Goal: Task Accomplishment & Management: Manage account settings

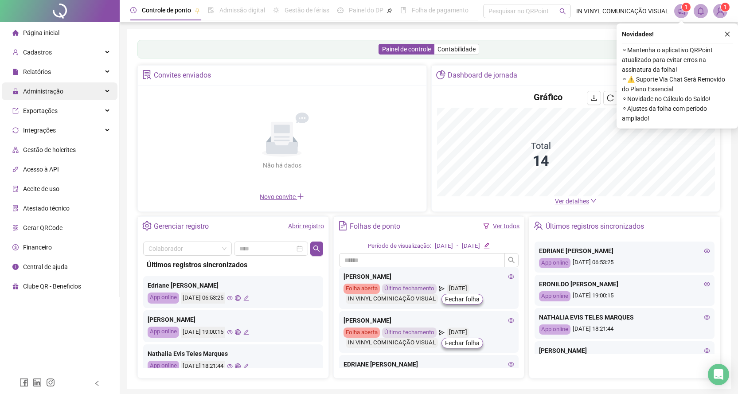
click at [42, 90] on span "Administração" at bounding box center [43, 91] width 40 height 7
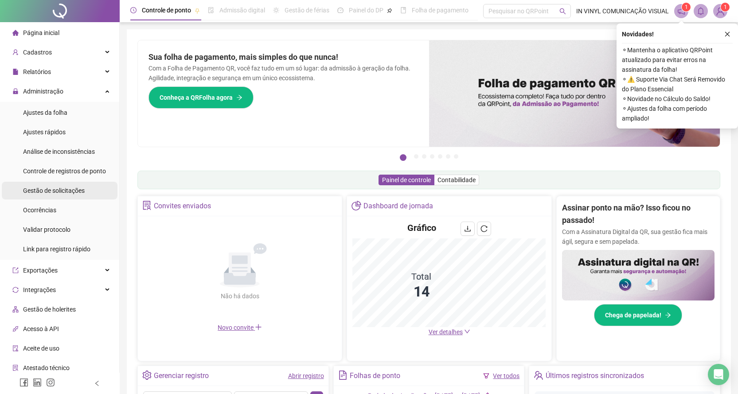
click at [51, 192] on span "Gestão de solicitações" at bounding box center [54, 190] width 62 height 7
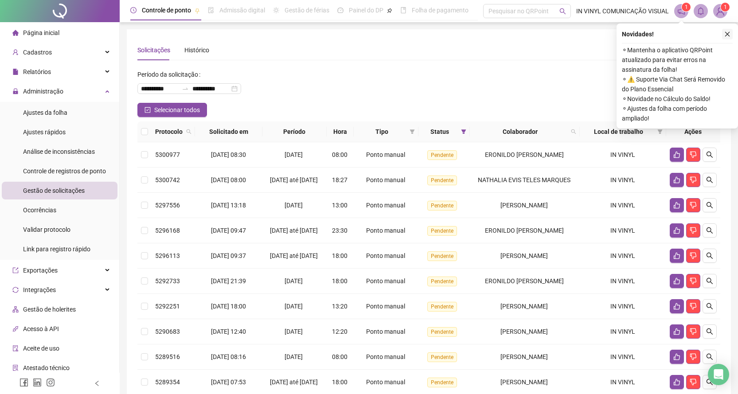
click at [727, 33] on icon "close" at bounding box center [727, 34] width 6 height 6
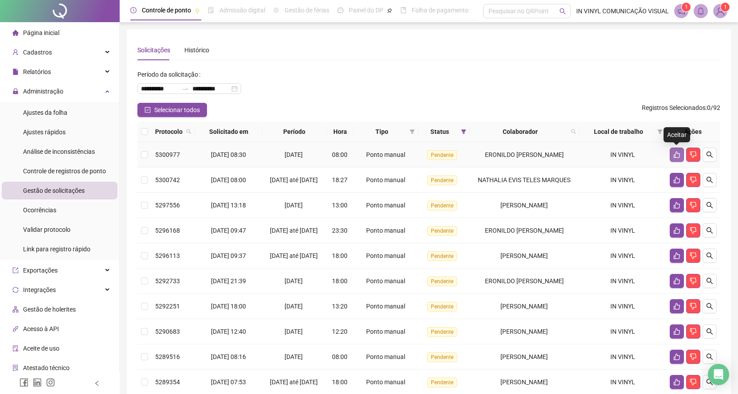
click at [678, 154] on icon "like" at bounding box center [676, 154] width 7 height 7
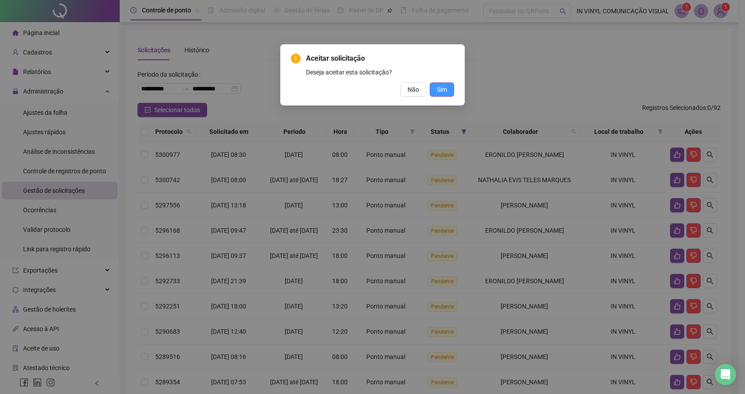
click at [442, 88] on span "Sim" at bounding box center [442, 90] width 10 height 10
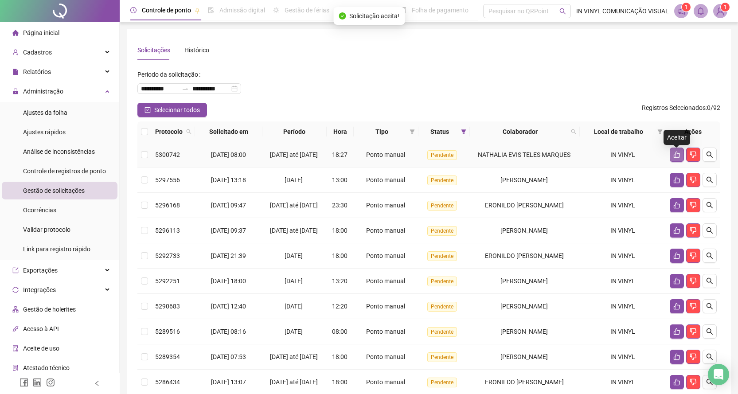
click at [676, 156] on icon "like" at bounding box center [676, 154] width 7 height 7
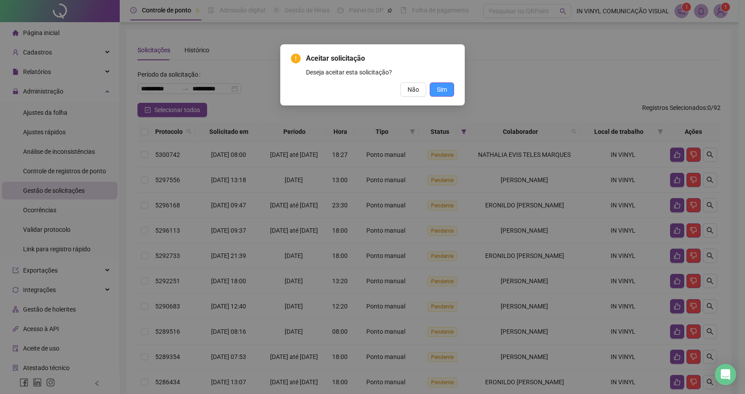
click at [439, 90] on span "Sim" at bounding box center [442, 90] width 10 height 10
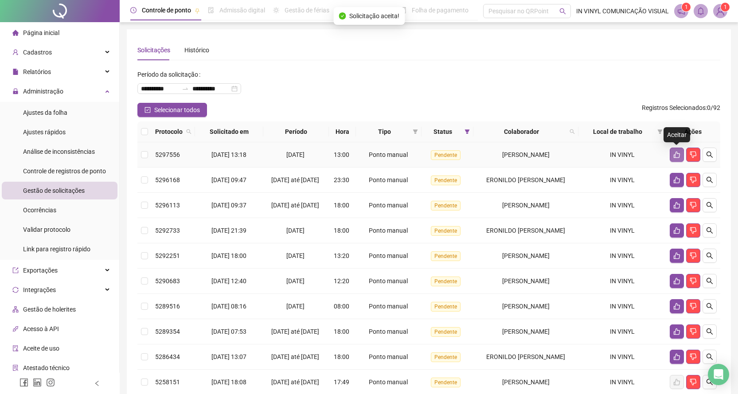
click at [677, 155] on icon "like" at bounding box center [676, 154] width 7 height 7
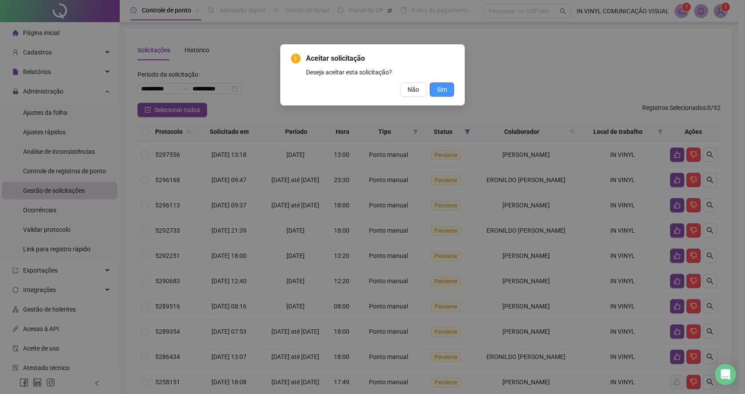
click at [441, 86] on span "Sim" at bounding box center [442, 90] width 10 height 10
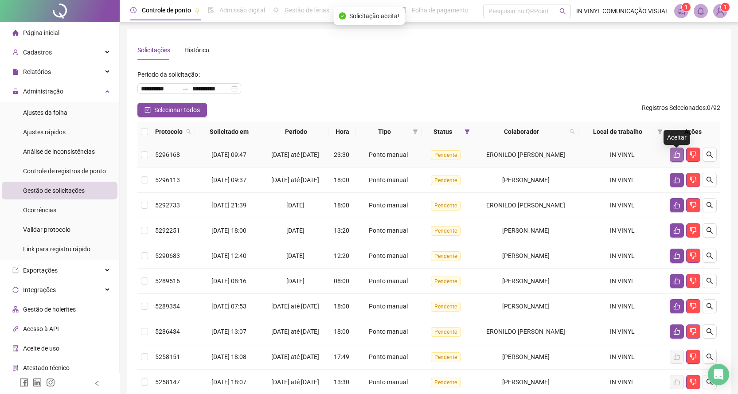
click at [676, 157] on icon "like" at bounding box center [676, 154] width 7 height 7
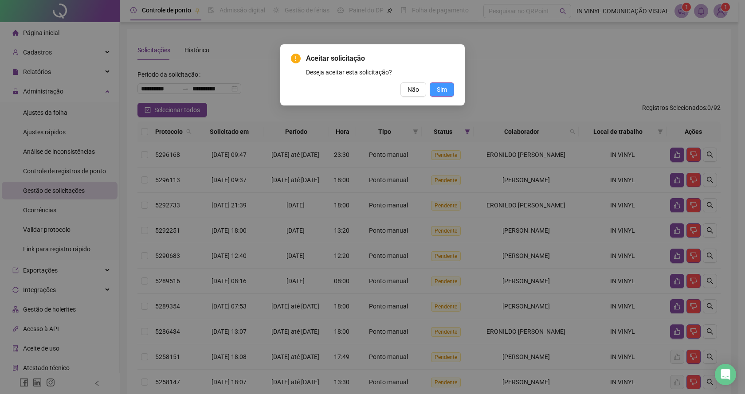
click at [446, 91] on span "Sim" at bounding box center [442, 90] width 10 height 10
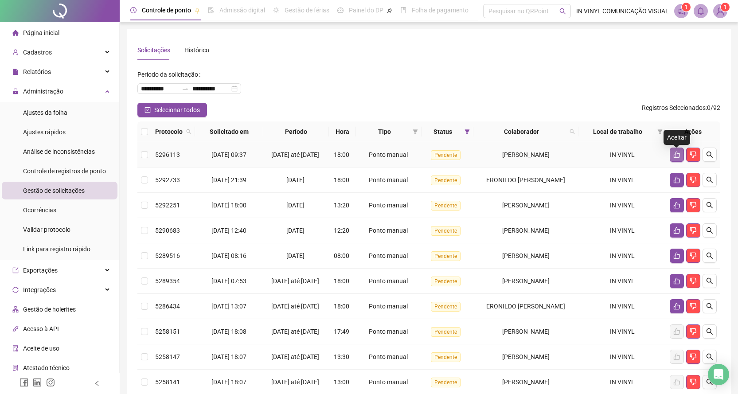
click at [674, 157] on icon "like" at bounding box center [677, 155] width 6 height 7
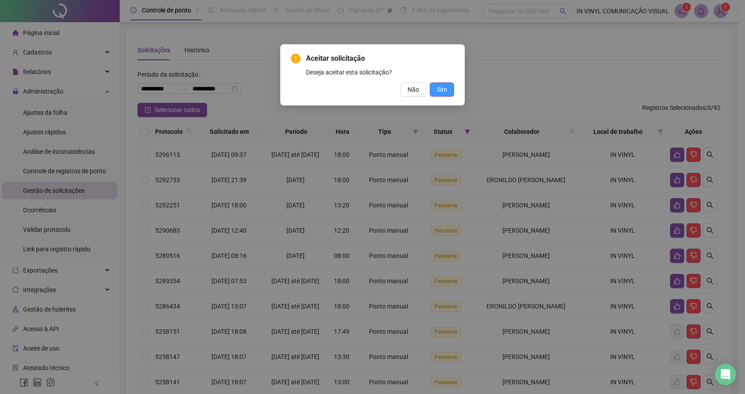
click at [443, 87] on span "Sim" at bounding box center [442, 90] width 10 height 10
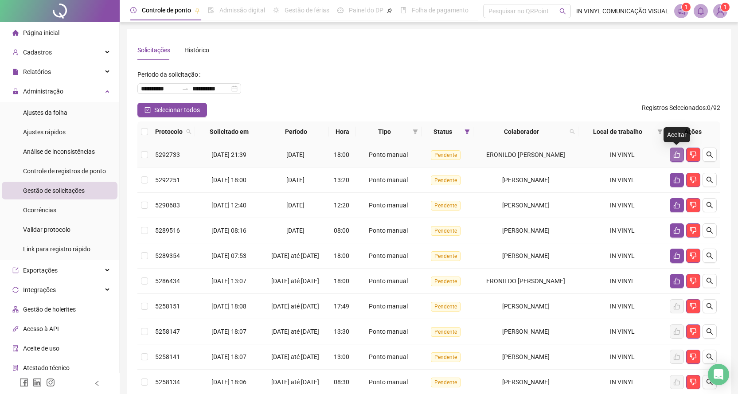
click at [680, 154] on icon "like" at bounding box center [677, 155] width 6 height 7
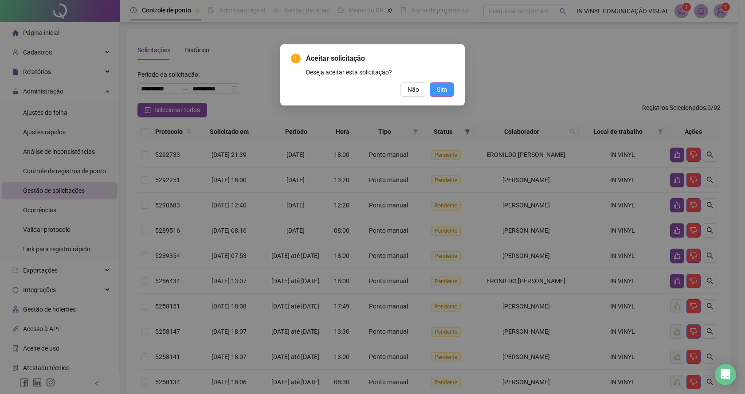
click at [437, 87] on span "Sim" at bounding box center [442, 90] width 10 height 10
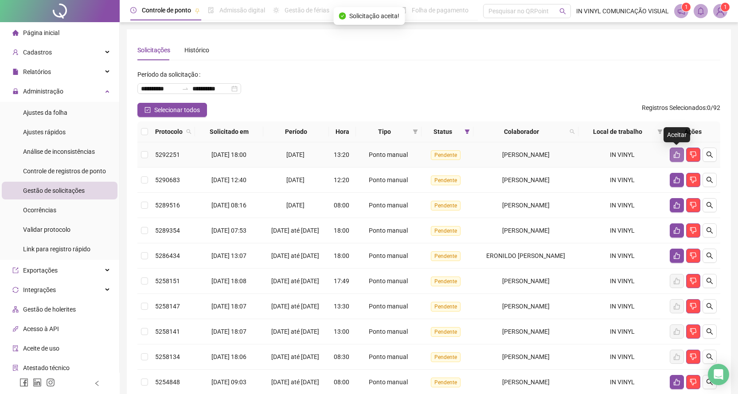
click at [681, 153] on button "button" at bounding box center [677, 155] width 14 height 14
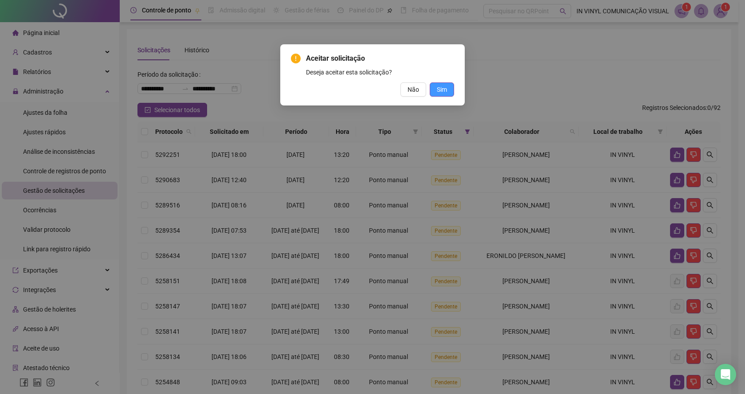
click at [441, 84] on button "Sim" at bounding box center [442, 89] width 24 height 14
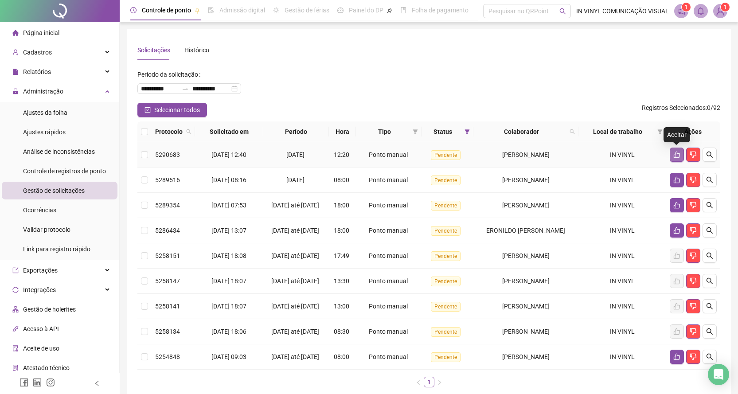
click at [674, 154] on icon "like" at bounding box center [676, 154] width 7 height 7
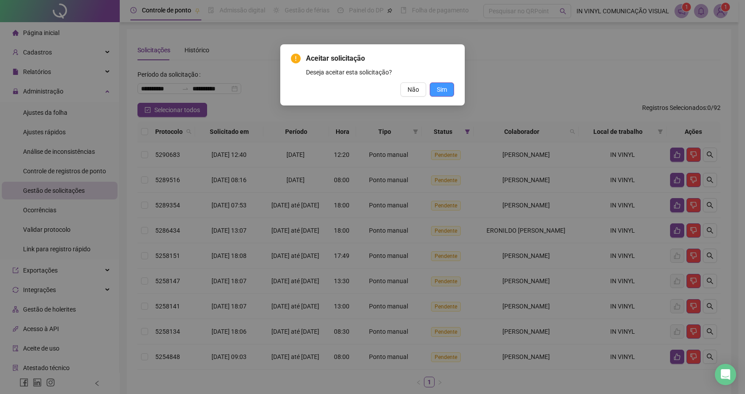
click at [440, 83] on button "Sim" at bounding box center [442, 89] width 24 height 14
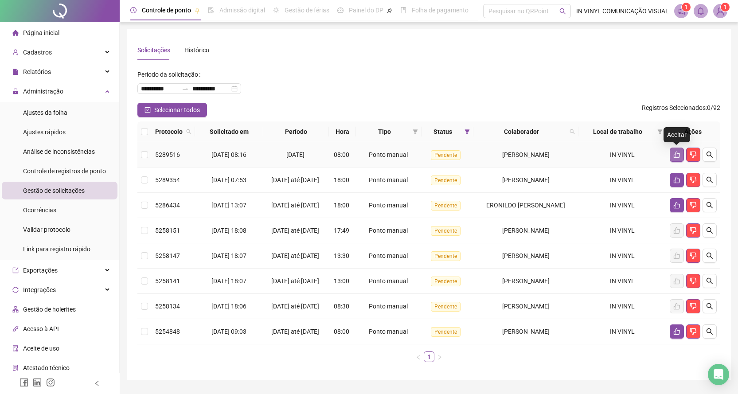
click at [679, 154] on icon "like" at bounding box center [676, 154] width 7 height 7
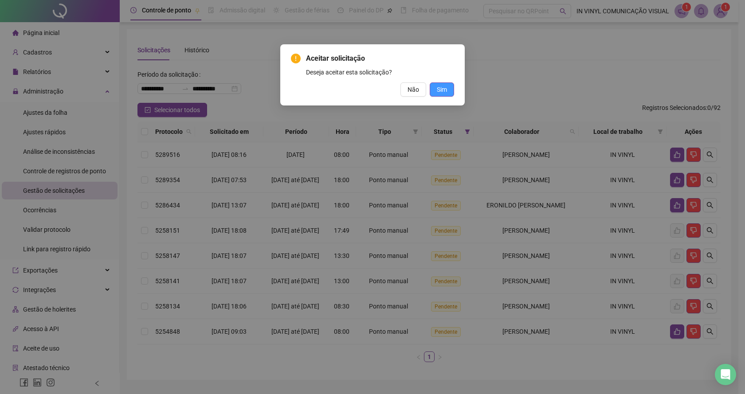
click at [448, 88] on button "Sim" at bounding box center [442, 89] width 24 height 14
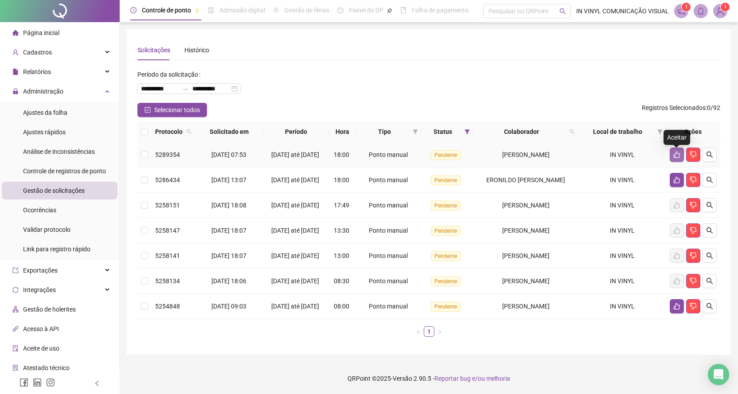
click at [677, 154] on icon "like" at bounding box center [676, 154] width 7 height 7
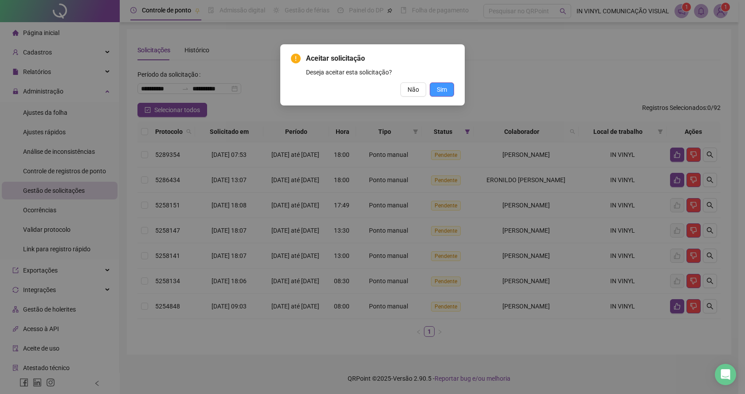
click at [443, 85] on span "Sim" at bounding box center [442, 90] width 10 height 10
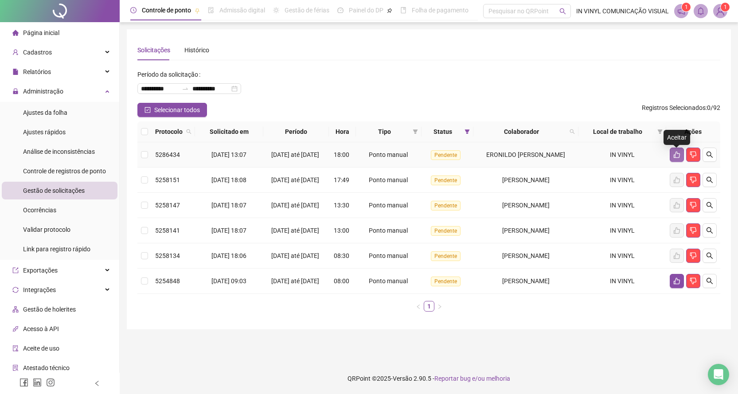
click at [676, 157] on icon "like" at bounding box center [676, 154] width 7 height 7
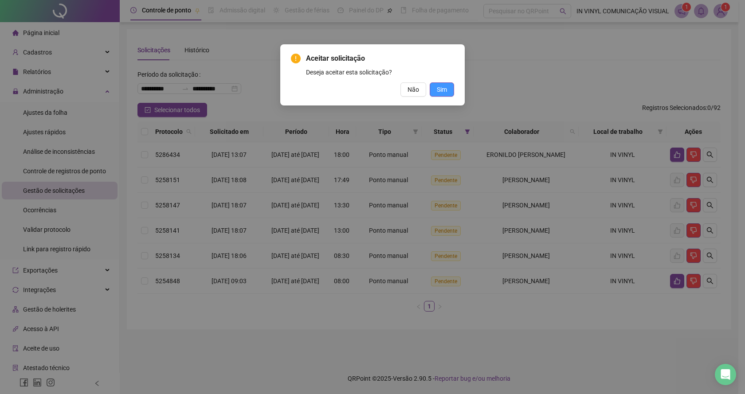
click at [446, 88] on span "Sim" at bounding box center [442, 90] width 10 height 10
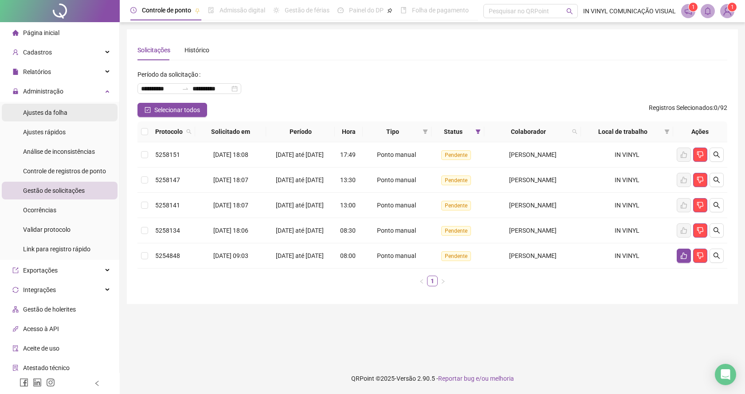
click at [53, 112] on span "Ajustes da folha" at bounding box center [45, 112] width 44 height 7
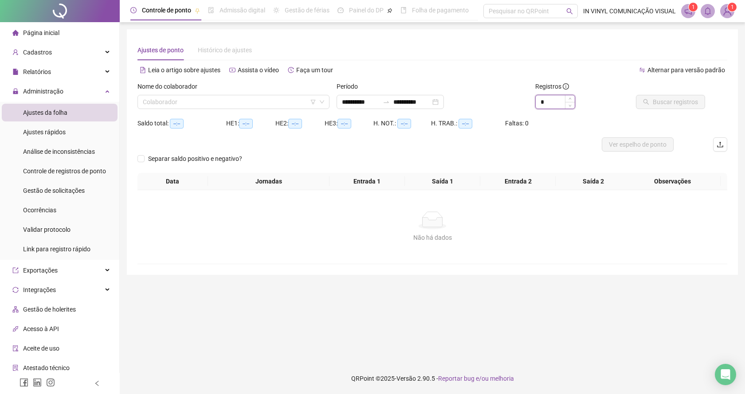
click at [550, 102] on input "*" at bounding box center [555, 101] width 39 height 13
click at [323, 98] on span at bounding box center [233, 101] width 181 height 13
type input "*"
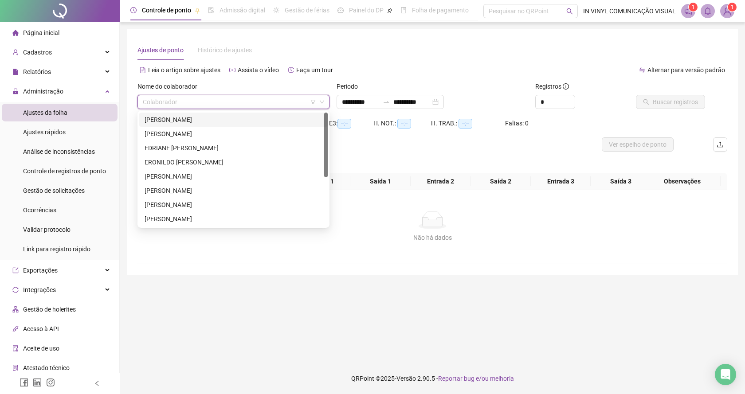
click at [175, 121] on div "[PERSON_NAME]" at bounding box center [234, 120] width 178 height 10
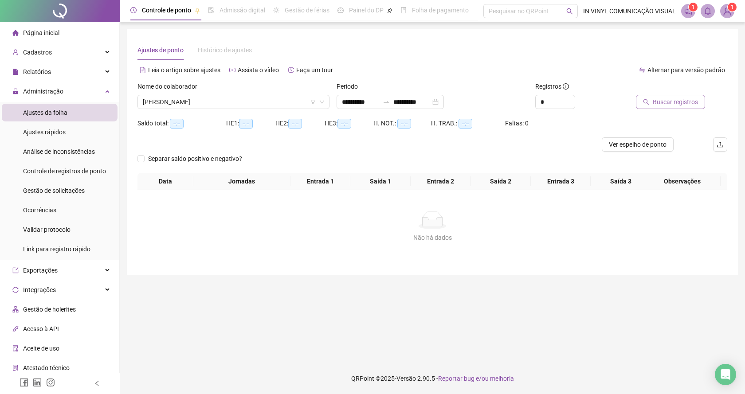
click at [672, 100] on span "Buscar registros" at bounding box center [675, 102] width 45 height 10
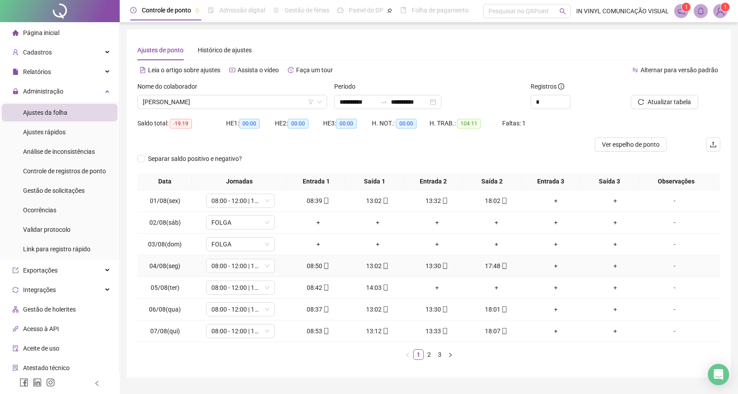
scroll to position [22, 0]
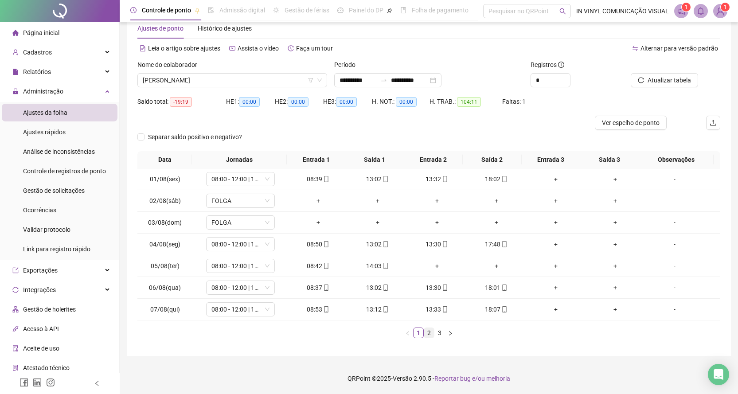
click at [430, 336] on link "2" at bounding box center [429, 333] width 10 height 10
click at [438, 333] on link "3" at bounding box center [440, 333] width 10 height 10
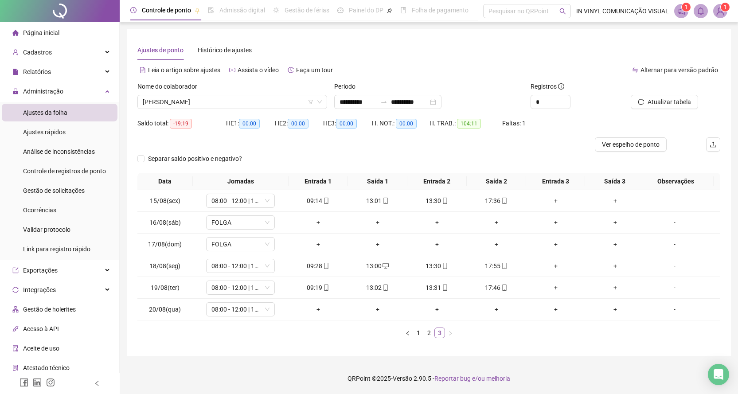
scroll to position [0, 0]
click at [323, 96] on span "[PERSON_NAME]" at bounding box center [233, 101] width 181 height 13
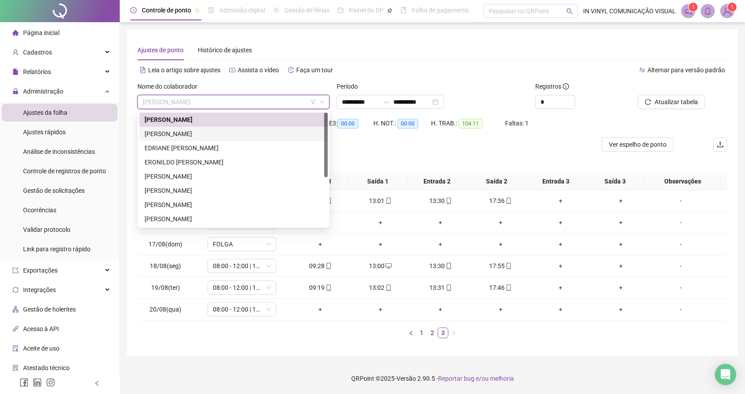
click at [216, 135] on div "[PERSON_NAME]" at bounding box center [234, 134] width 178 height 10
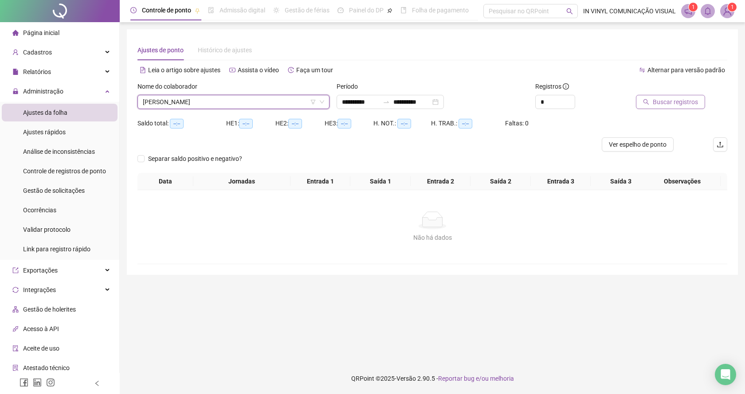
click at [664, 102] on span "Buscar registros" at bounding box center [675, 102] width 45 height 10
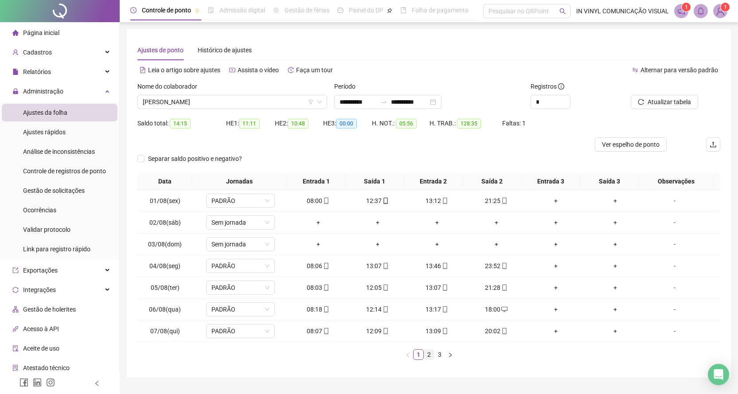
click at [426, 354] on link "2" at bounding box center [429, 355] width 10 height 10
click at [315, 333] on div "01:56" at bounding box center [318, 331] width 52 height 10
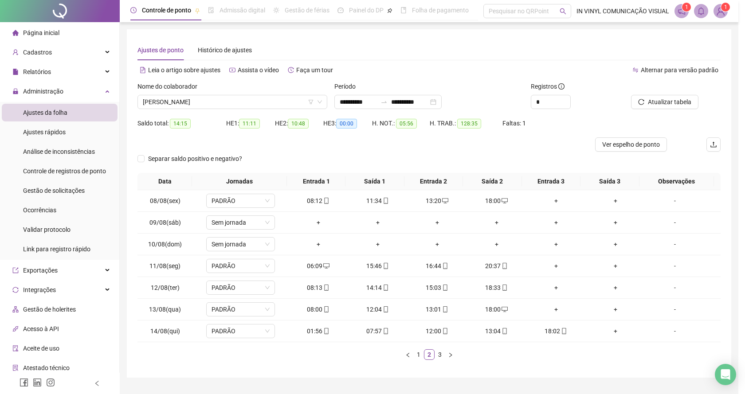
type input "**********"
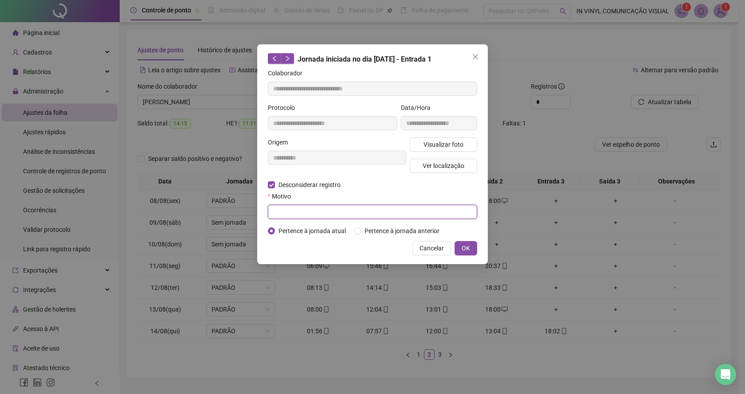
click at [294, 208] on input "text" at bounding box center [372, 212] width 209 height 14
type input "*******"
click at [468, 247] on span "OK" at bounding box center [465, 248] width 8 height 10
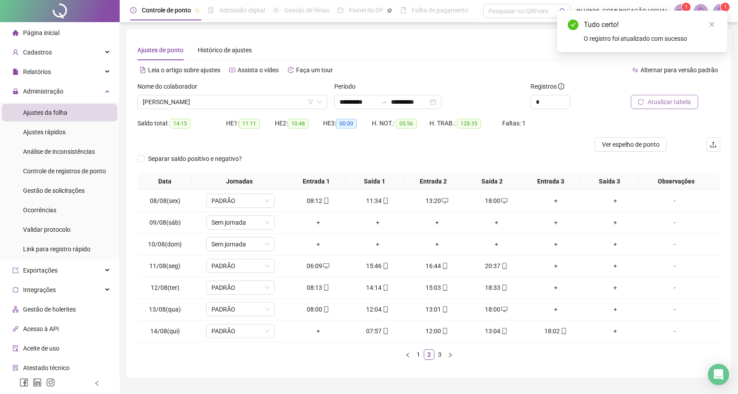
click at [667, 101] on span "Atualizar tabela" at bounding box center [669, 102] width 43 height 10
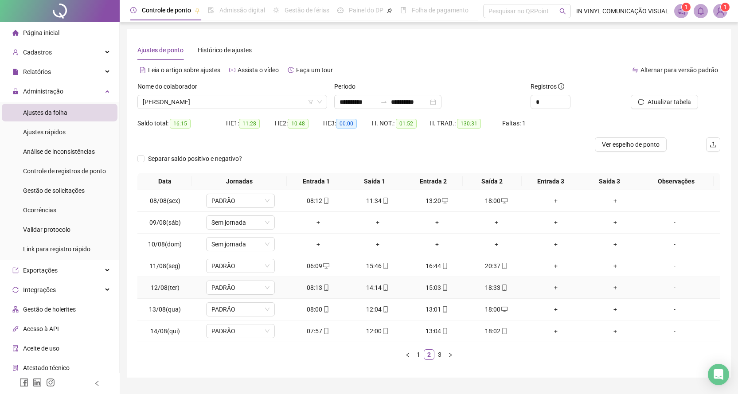
scroll to position [22, 0]
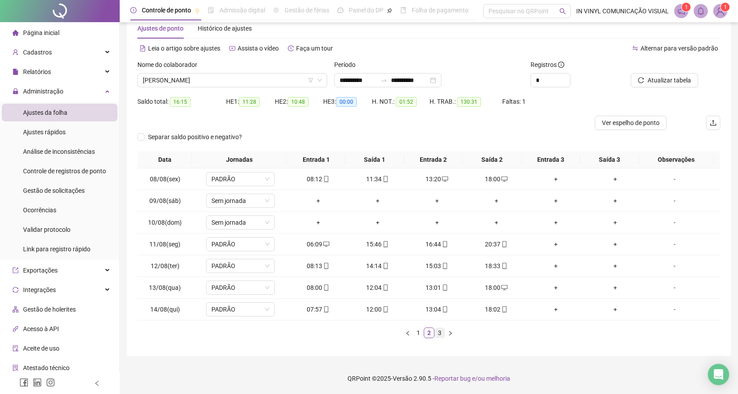
click at [438, 332] on link "3" at bounding box center [440, 333] width 10 height 10
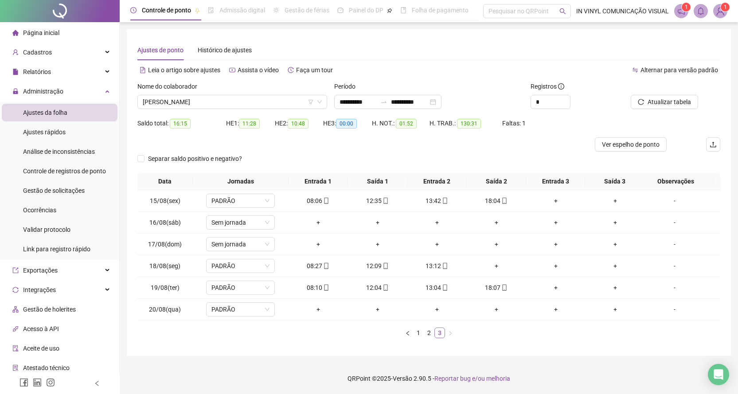
scroll to position [0, 0]
click at [673, 101] on span "Atualizar tabela" at bounding box center [675, 102] width 43 height 10
click at [324, 97] on span "[PERSON_NAME]" at bounding box center [233, 101] width 181 height 13
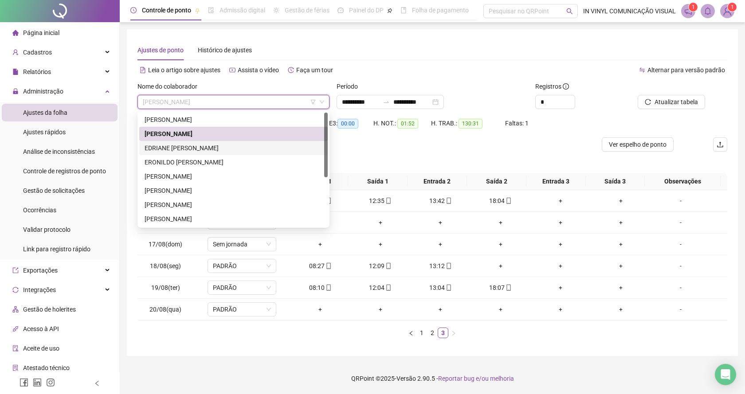
click at [178, 149] on div "EDRIANE [PERSON_NAME]" at bounding box center [234, 148] width 178 height 10
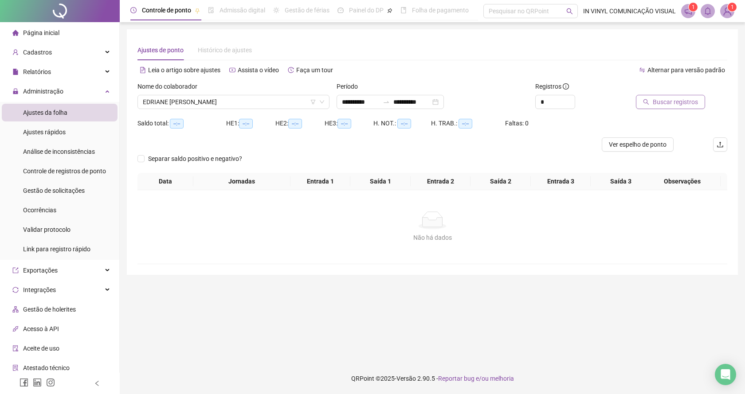
click at [672, 101] on span "Buscar registros" at bounding box center [675, 102] width 45 height 10
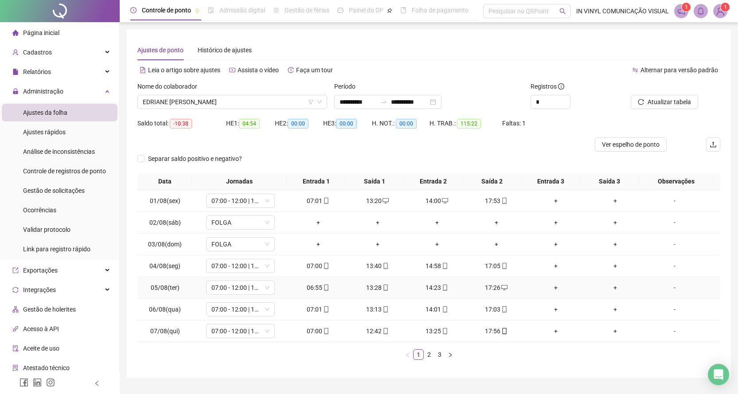
scroll to position [22, 0]
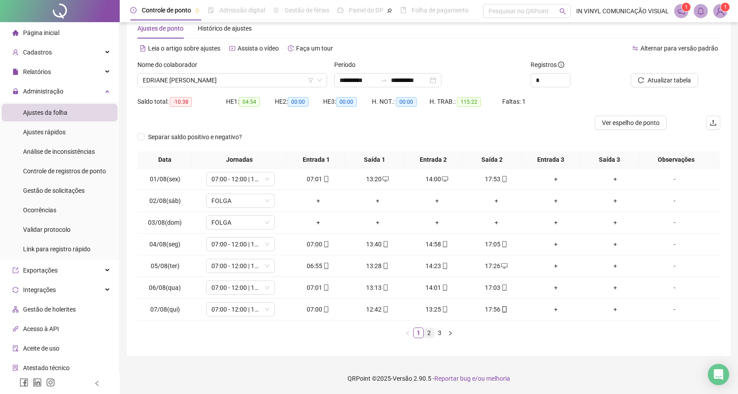
click at [427, 334] on link "2" at bounding box center [429, 333] width 10 height 10
click at [440, 332] on link "3" at bounding box center [440, 333] width 10 height 10
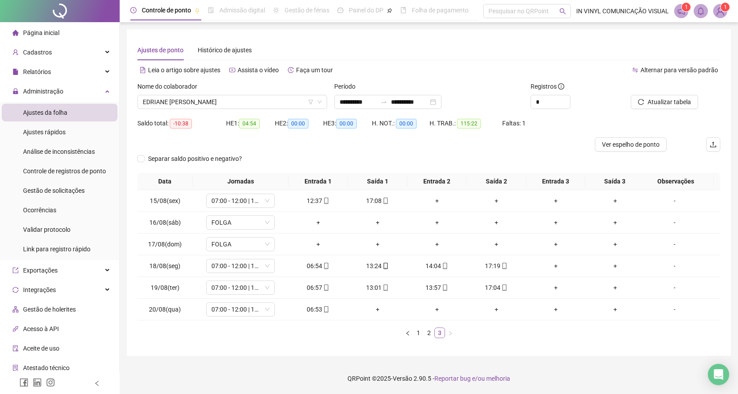
scroll to position [0, 0]
click at [323, 94] on div "Nome do colaborador" at bounding box center [233, 88] width 192 height 13
click at [321, 95] on span "EDRIANE [PERSON_NAME]" at bounding box center [233, 101] width 181 height 13
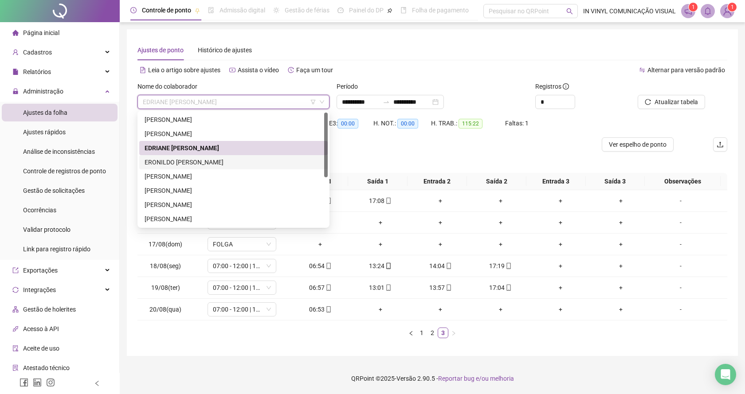
click at [185, 164] on div "ERONILDO [PERSON_NAME]" at bounding box center [234, 162] width 178 height 10
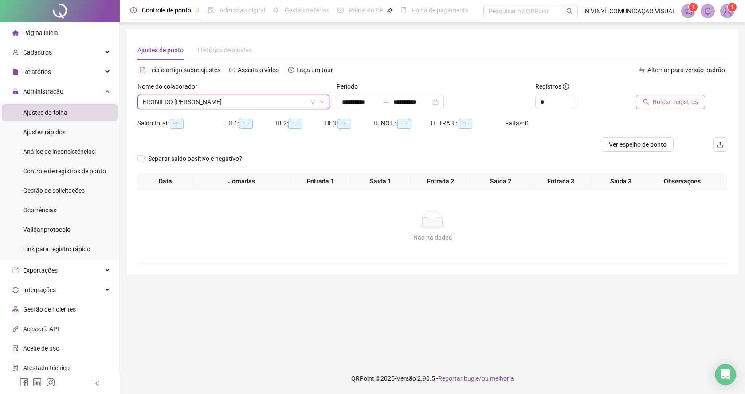
click at [660, 102] on span "Buscar registros" at bounding box center [675, 102] width 45 height 10
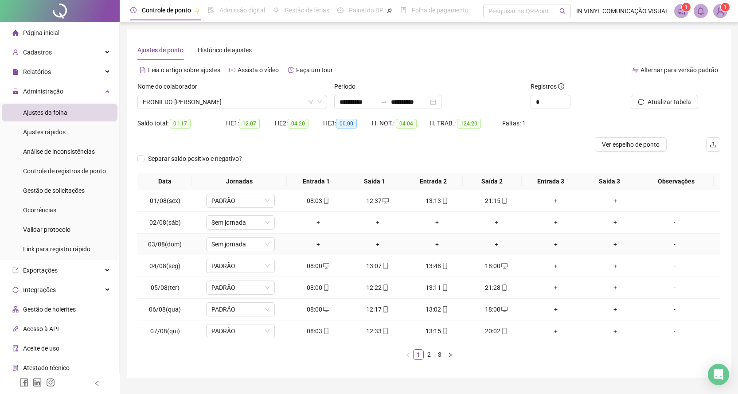
scroll to position [22, 0]
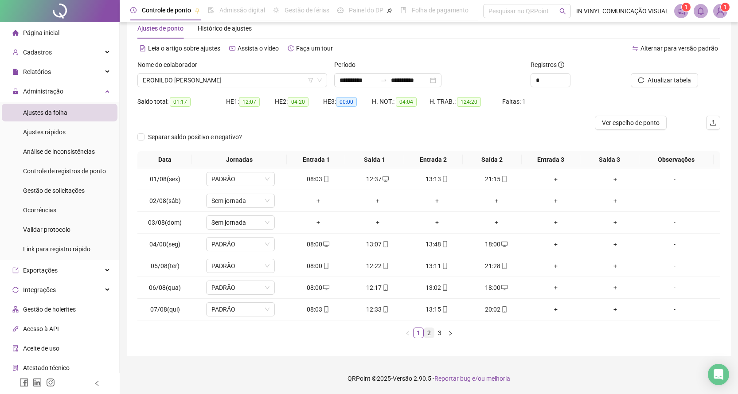
click at [426, 334] on link "2" at bounding box center [429, 333] width 10 height 10
click at [439, 332] on link "3" at bounding box center [440, 333] width 10 height 10
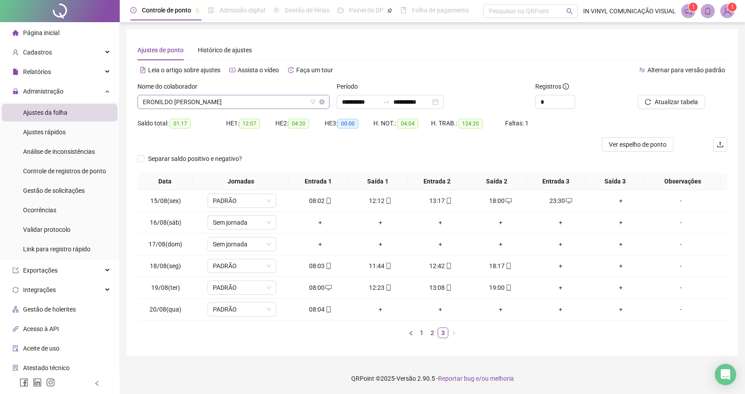
click at [321, 98] on span "ERONILDO [PERSON_NAME]" at bounding box center [233, 101] width 181 height 13
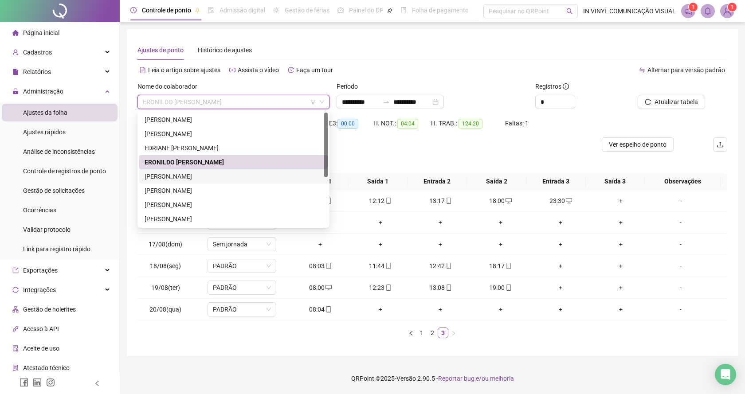
click at [167, 178] on div "[PERSON_NAME]" at bounding box center [234, 177] width 178 height 10
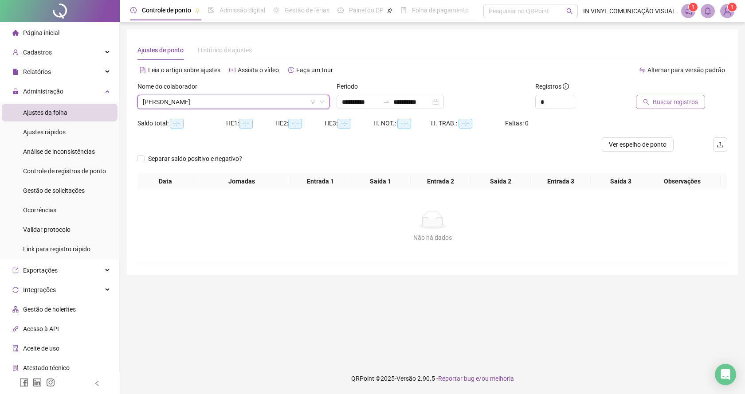
click at [652, 99] on button "Buscar registros" at bounding box center [670, 102] width 69 height 14
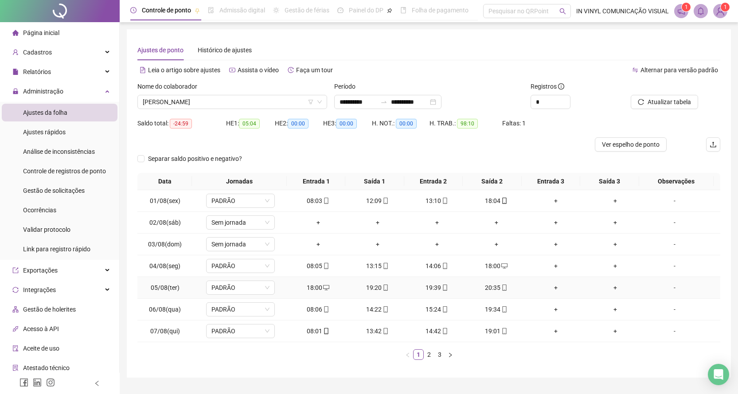
scroll to position [22, 0]
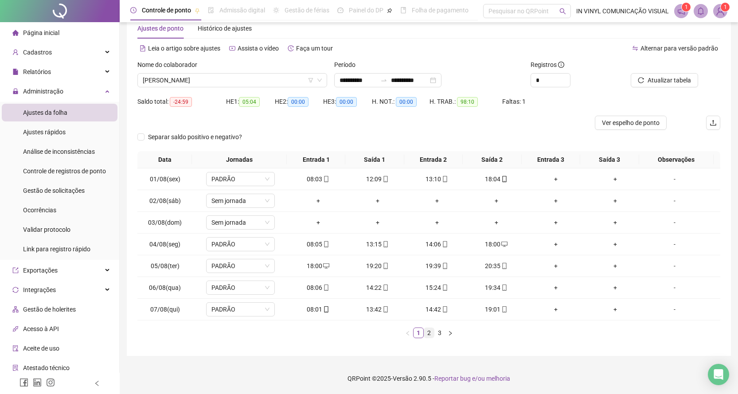
click at [428, 334] on link "2" at bounding box center [429, 333] width 10 height 10
click at [440, 334] on link "3" at bounding box center [440, 333] width 10 height 10
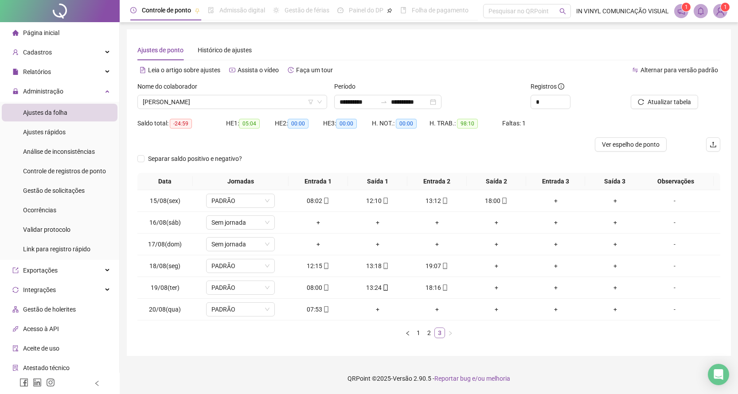
scroll to position [0, 0]
click at [663, 99] on span "Atualizar tabela" at bounding box center [675, 102] width 43 height 10
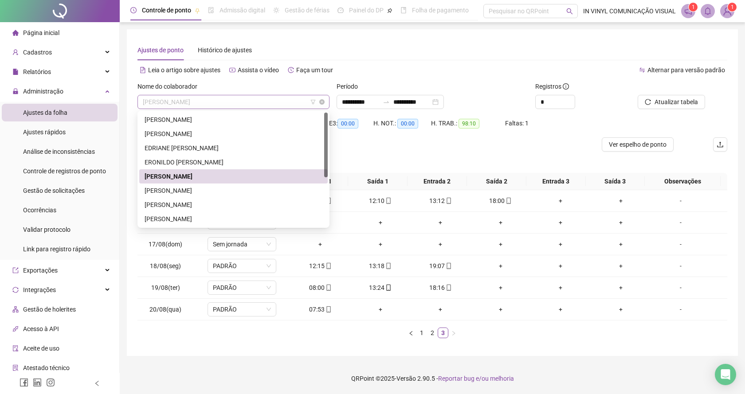
click at [321, 97] on span "[PERSON_NAME]" at bounding box center [233, 101] width 181 height 13
click at [179, 192] on div "[PERSON_NAME]" at bounding box center [234, 191] width 178 height 10
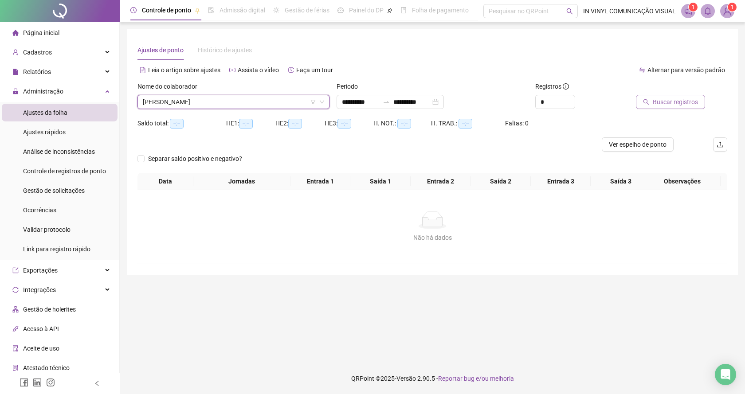
click at [665, 102] on span "Buscar registros" at bounding box center [675, 102] width 45 height 10
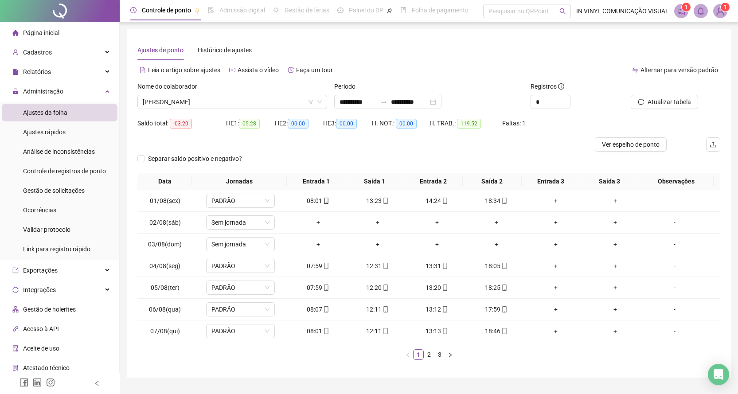
scroll to position [22, 0]
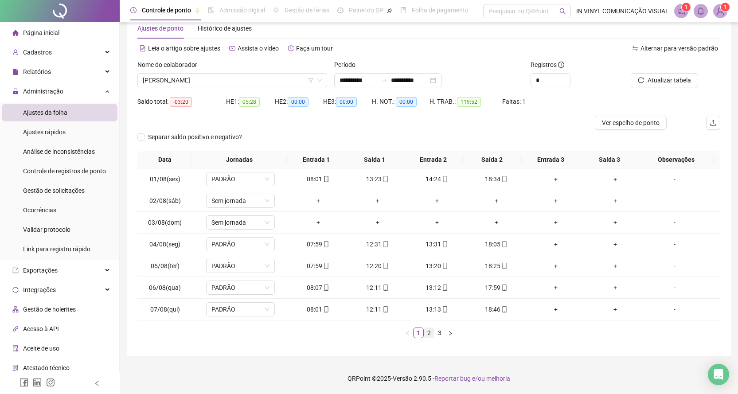
click at [430, 334] on link "2" at bounding box center [429, 333] width 10 height 10
click at [439, 333] on link "3" at bounding box center [440, 333] width 10 height 10
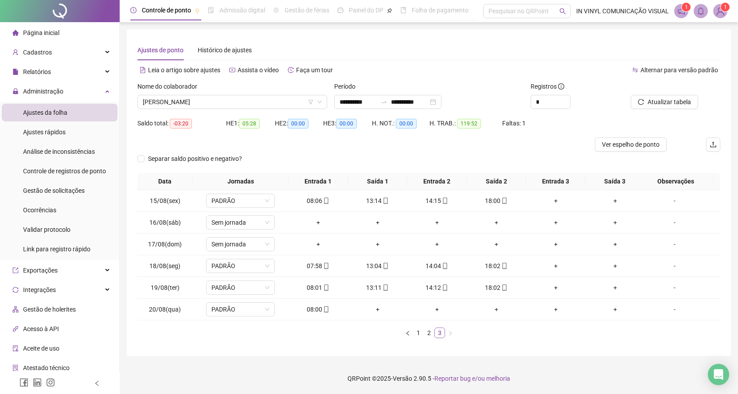
scroll to position [0, 0]
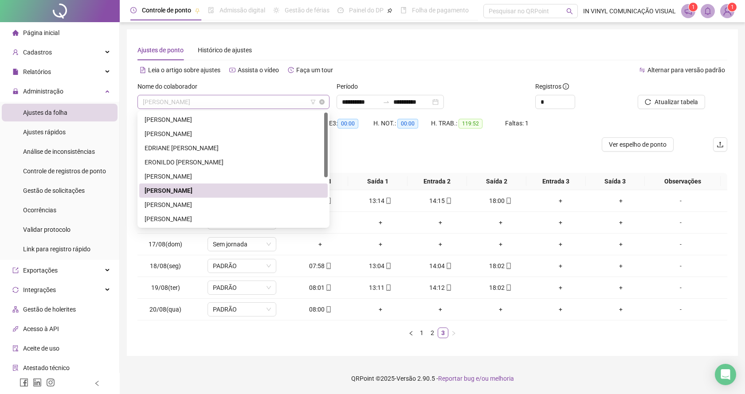
click at [323, 96] on span "[PERSON_NAME]" at bounding box center [233, 101] width 181 height 13
click at [203, 206] on div "[PERSON_NAME]" at bounding box center [234, 205] width 178 height 10
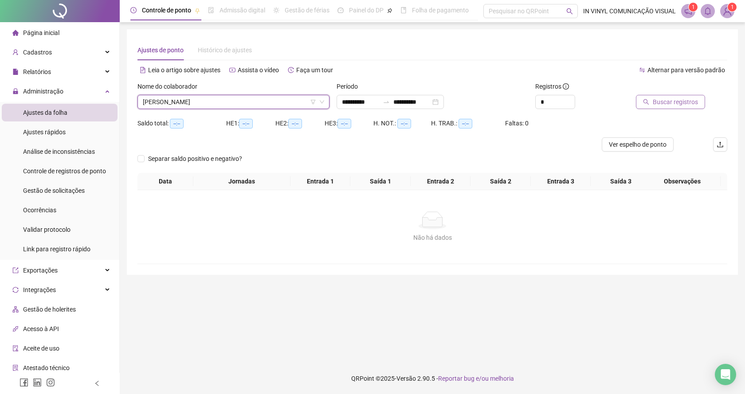
click at [660, 101] on span "Buscar registros" at bounding box center [675, 102] width 45 height 10
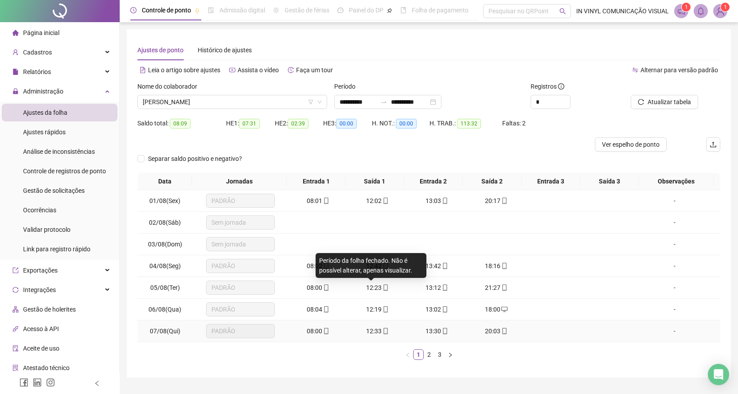
scroll to position [22, 0]
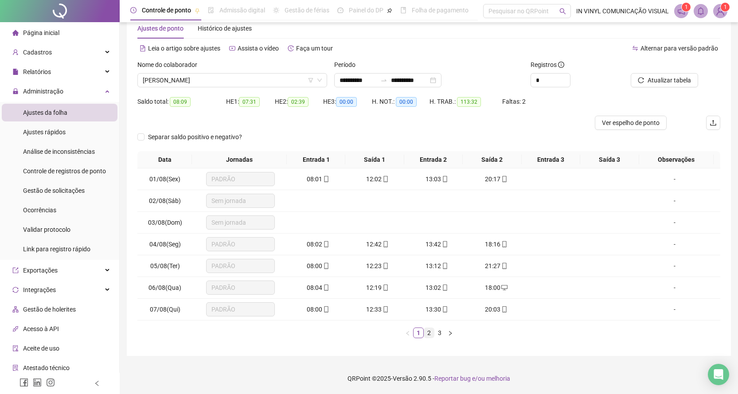
click at [429, 334] on link "2" at bounding box center [429, 333] width 10 height 10
click at [438, 333] on link "3" at bounding box center [440, 333] width 10 height 10
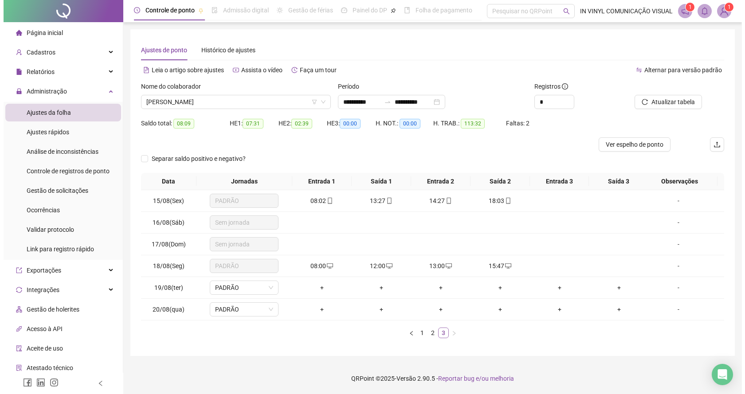
scroll to position [0, 0]
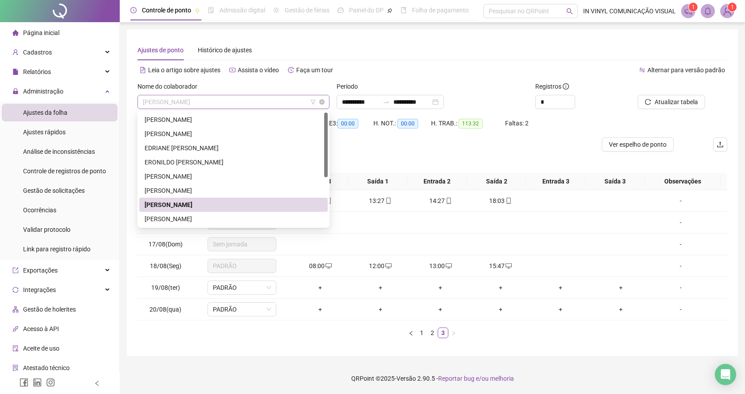
click at [321, 97] on span "[PERSON_NAME]" at bounding box center [233, 101] width 181 height 13
click at [179, 218] on div "[PERSON_NAME]" at bounding box center [234, 219] width 178 height 10
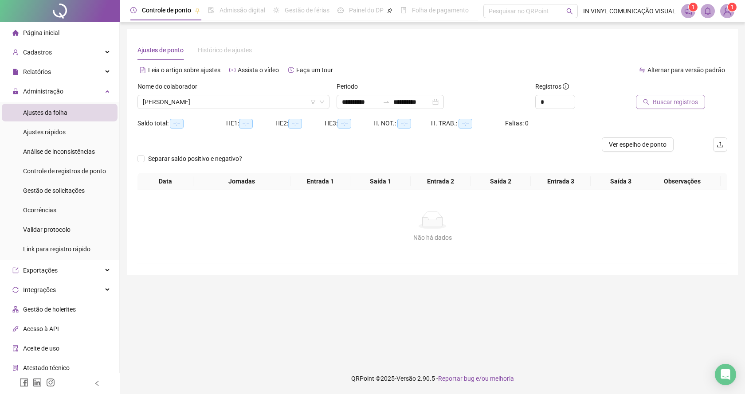
click at [664, 99] on span "Buscar registros" at bounding box center [675, 102] width 45 height 10
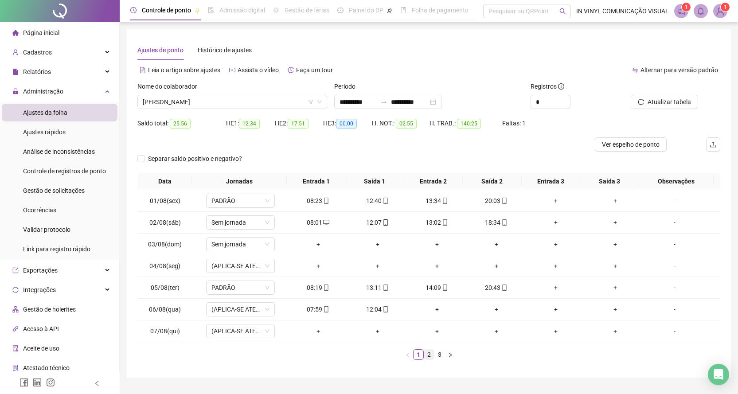
click at [430, 354] on link "2" at bounding box center [429, 355] width 10 height 10
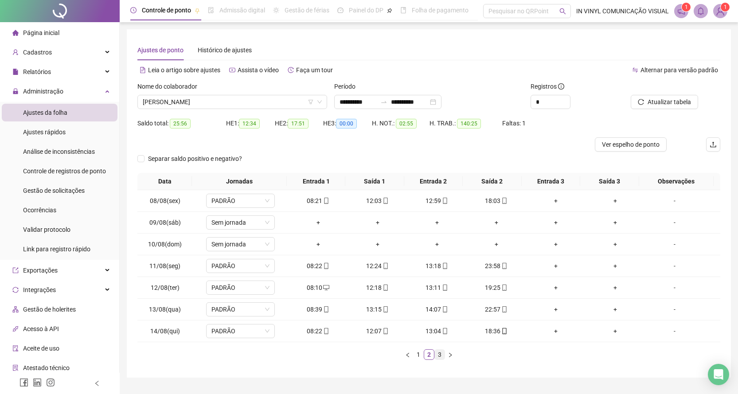
click at [439, 355] on link "3" at bounding box center [440, 355] width 10 height 10
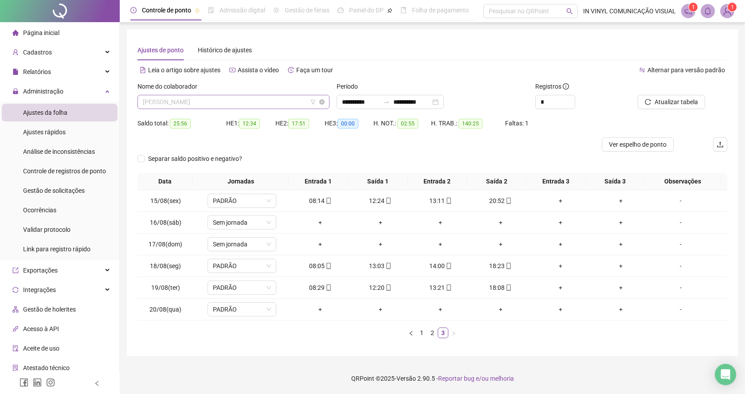
click at [321, 96] on span "[PERSON_NAME]" at bounding box center [233, 101] width 181 height 13
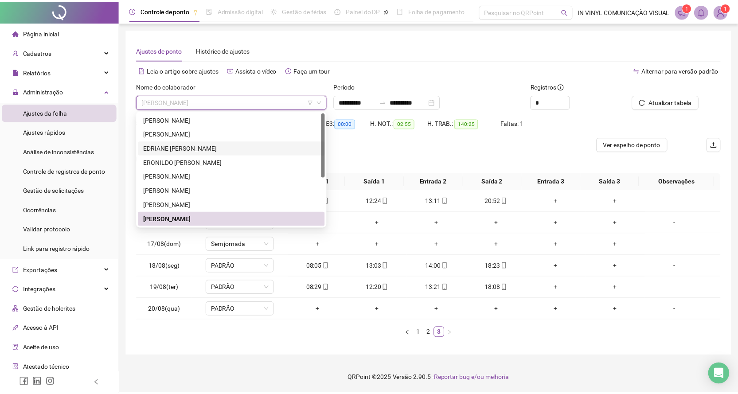
scroll to position [85, 0]
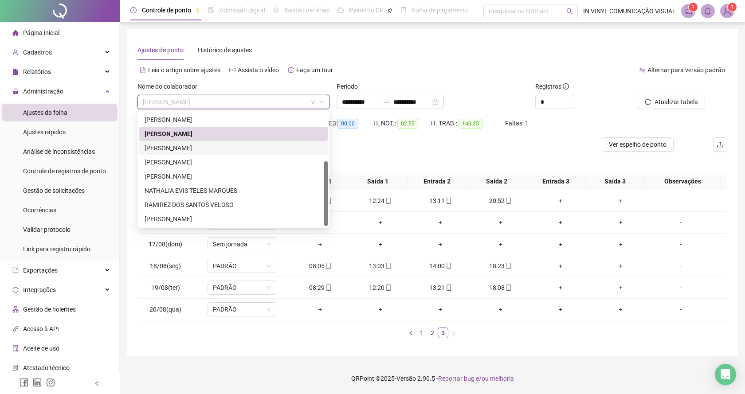
click at [164, 149] on div "[PERSON_NAME]" at bounding box center [234, 148] width 178 height 10
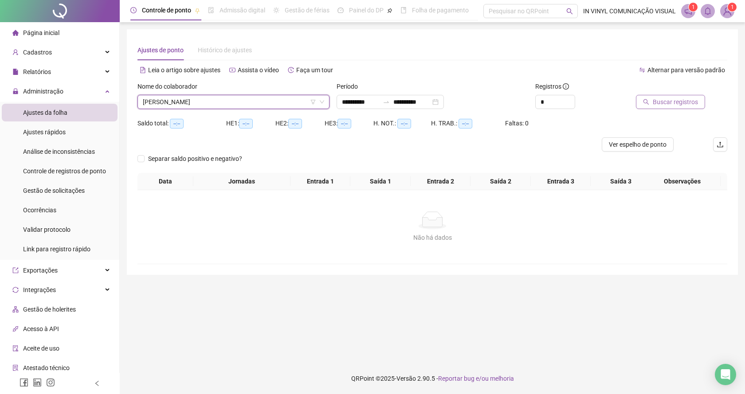
click at [673, 104] on span "Buscar registros" at bounding box center [675, 102] width 45 height 10
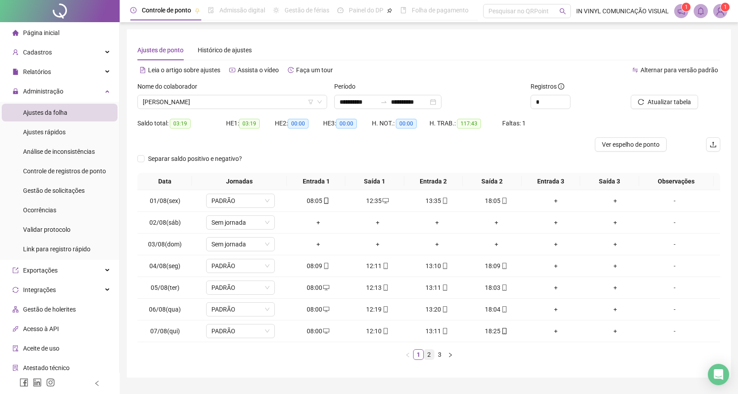
click at [430, 355] on link "2" at bounding box center [429, 355] width 10 height 10
click at [440, 354] on link "3" at bounding box center [440, 355] width 10 height 10
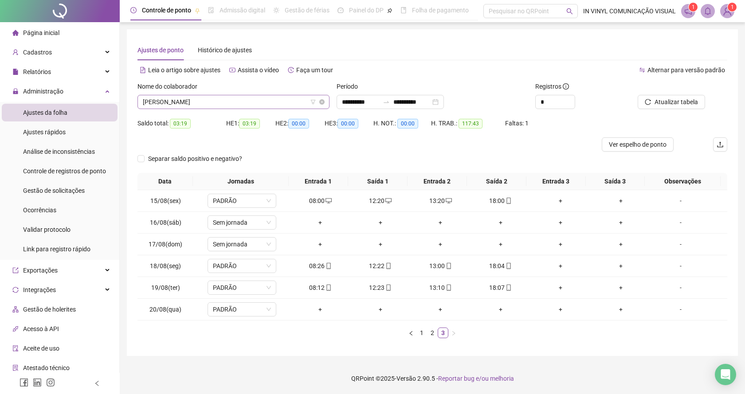
click at [319, 96] on span "[PERSON_NAME]" at bounding box center [233, 101] width 181 height 13
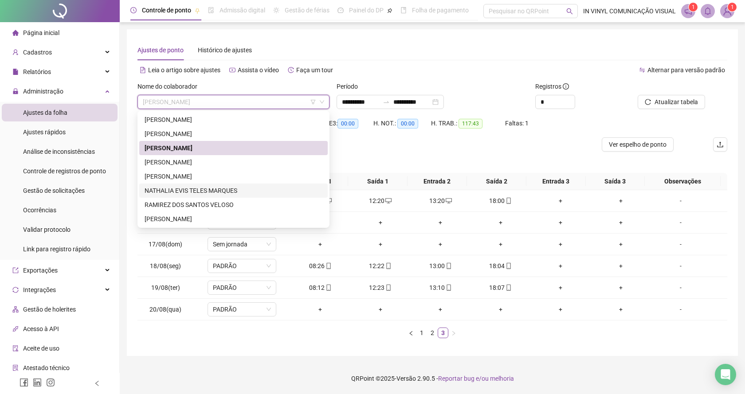
click at [166, 190] on div "NATHALIA EVIS TELES MARQUES" at bounding box center [234, 191] width 178 height 10
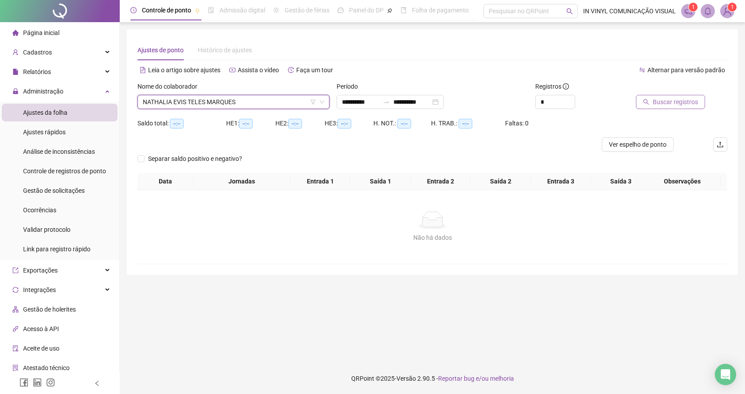
click at [666, 100] on span "Buscar registros" at bounding box center [675, 102] width 45 height 10
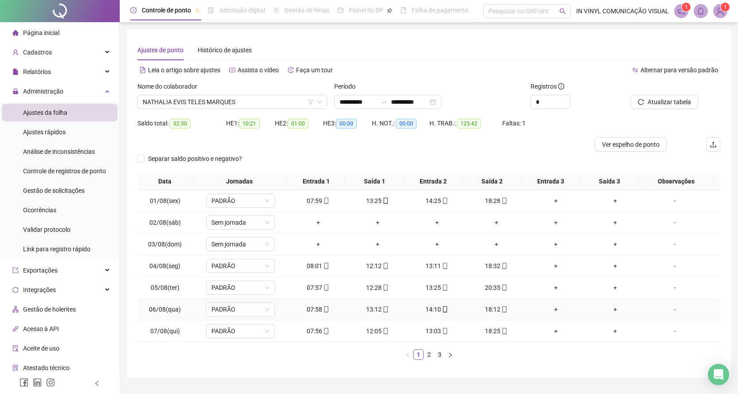
scroll to position [22, 0]
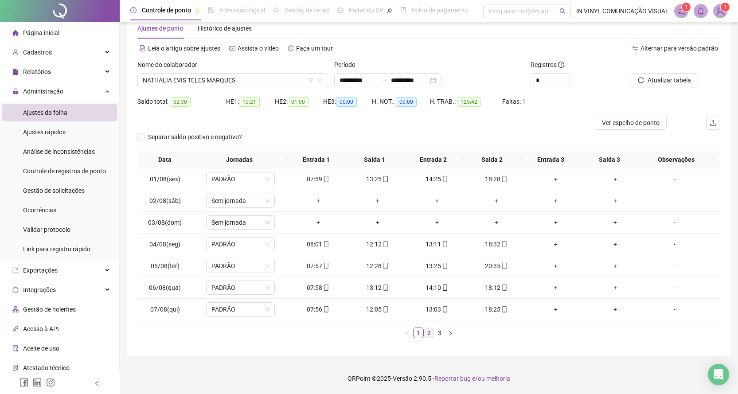
click at [427, 334] on link "2" at bounding box center [429, 333] width 10 height 10
click at [438, 334] on link "3" at bounding box center [440, 333] width 10 height 10
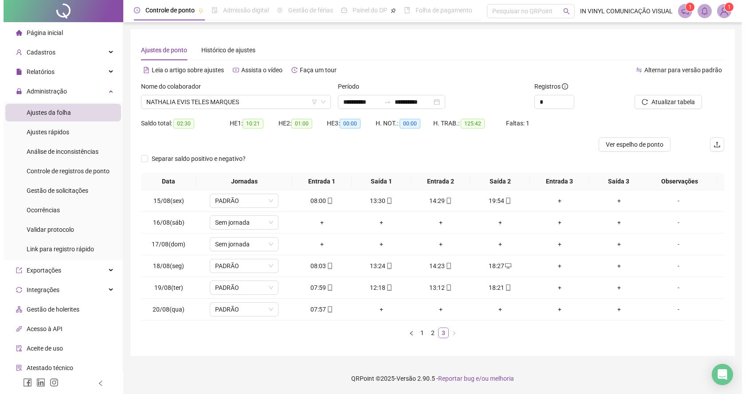
scroll to position [0, 0]
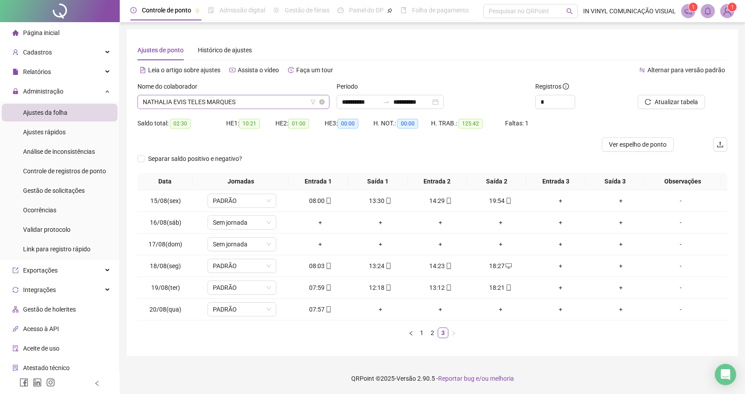
click at [323, 98] on span "NATHALIA EVIS TELES MARQUES" at bounding box center [233, 101] width 181 height 13
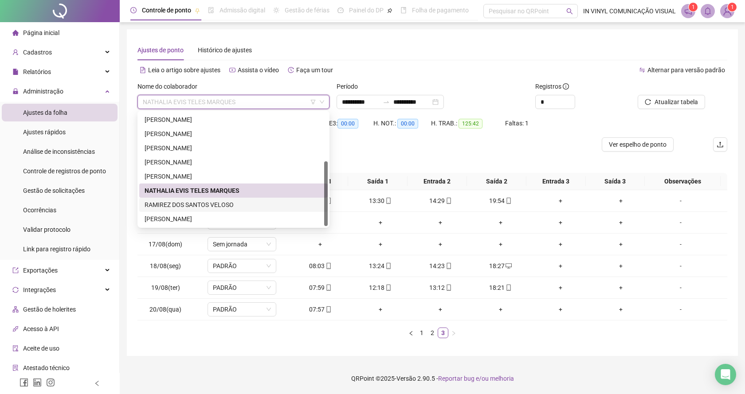
click at [176, 205] on div "RAMIREZ DOS SANTOS VELOSO" at bounding box center [234, 205] width 178 height 10
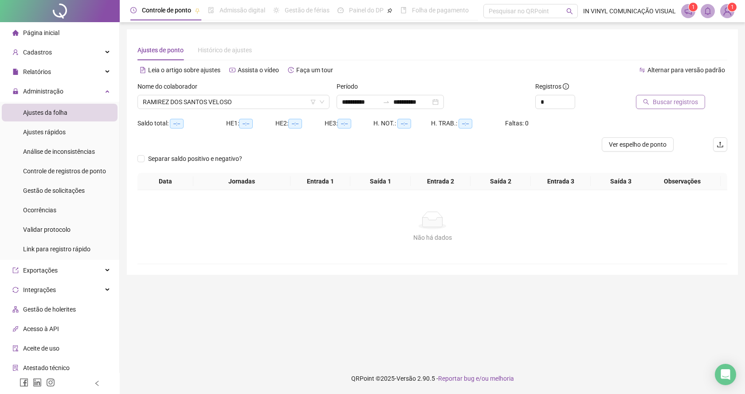
click at [663, 104] on span "Buscar registros" at bounding box center [675, 102] width 45 height 10
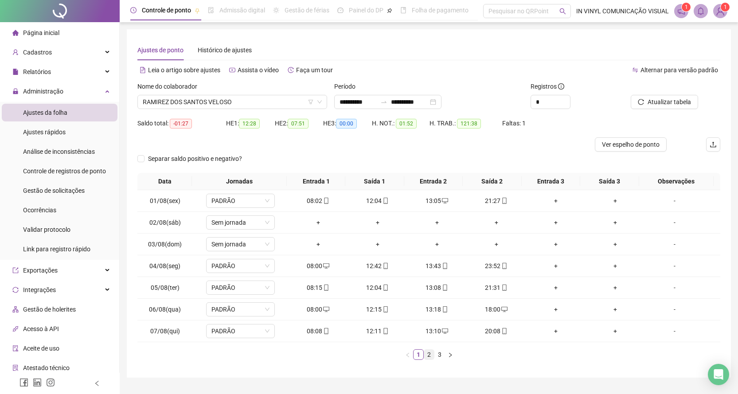
click at [430, 356] on link "2" at bounding box center [429, 355] width 10 height 10
click at [439, 356] on link "3" at bounding box center [440, 355] width 10 height 10
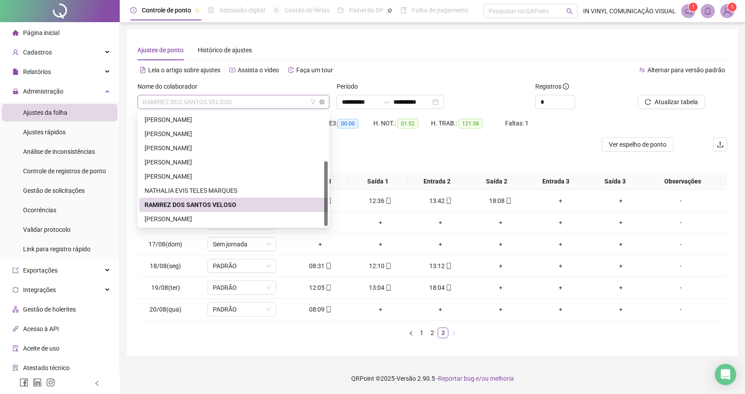
click at [324, 98] on span "RAMIREZ DOS SANTOS VELOSO" at bounding box center [233, 101] width 181 height 13
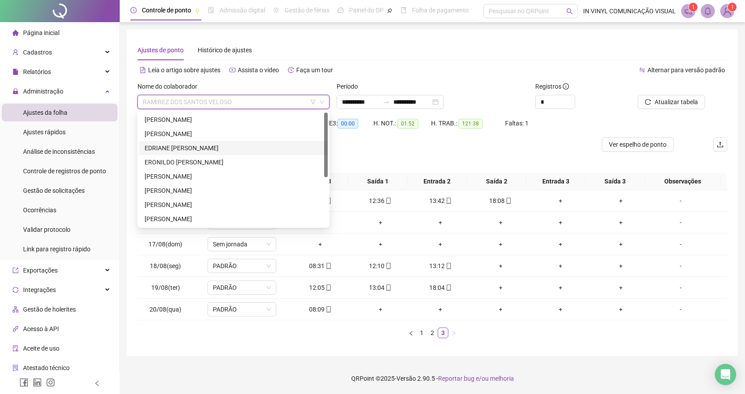
click at [203, 148] on div "EDRIANE [PERSON_NAME]" at bounding box center [234, 148] width 178 height 10
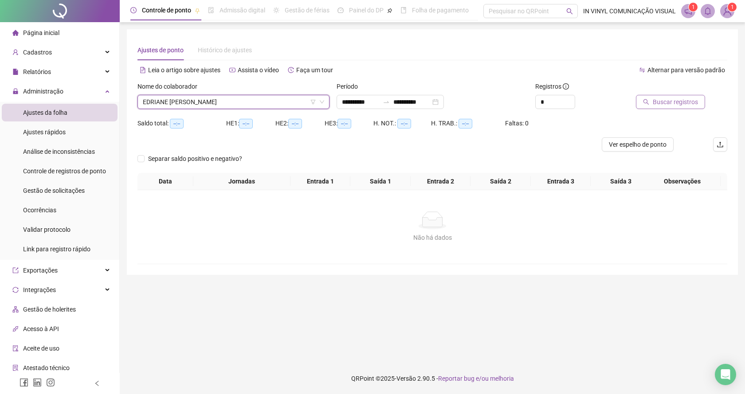
click at [655, 101] on span "Buscar registros" at bounding box center [675, 102] width 45 height 10
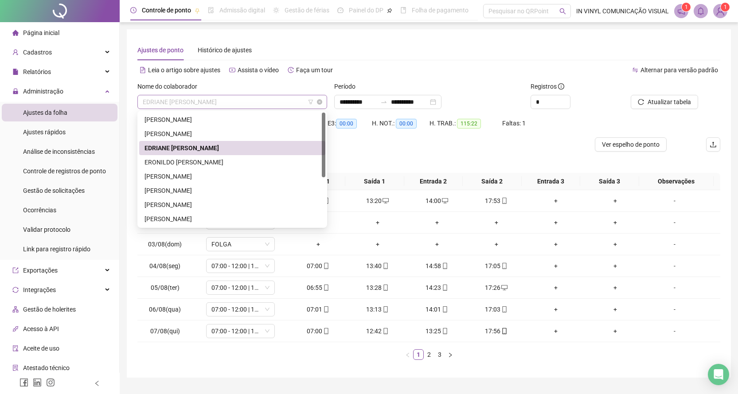
click at [323, 98] on div "EDRIANE [PERSON_NAME]" at bounding box center [232, 102] width 190 height 14
click at [175, 190] on div "[PERSON_NAME]" at bounding box center [233, 191] width 176 height 10
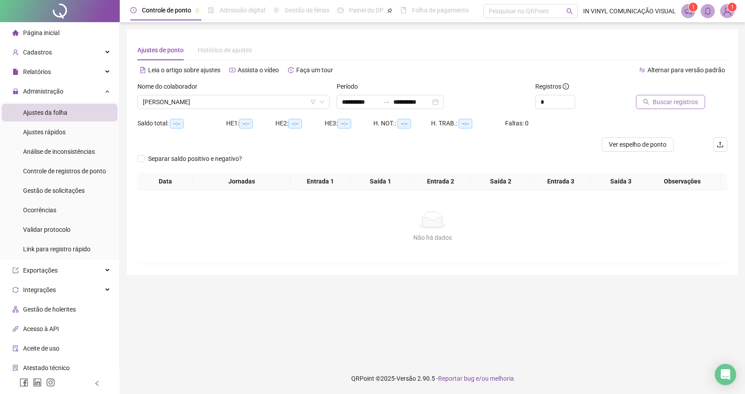
click at [665, 103] on span "Buscar registros" at bounding box center [675, 102] width 45 height 10
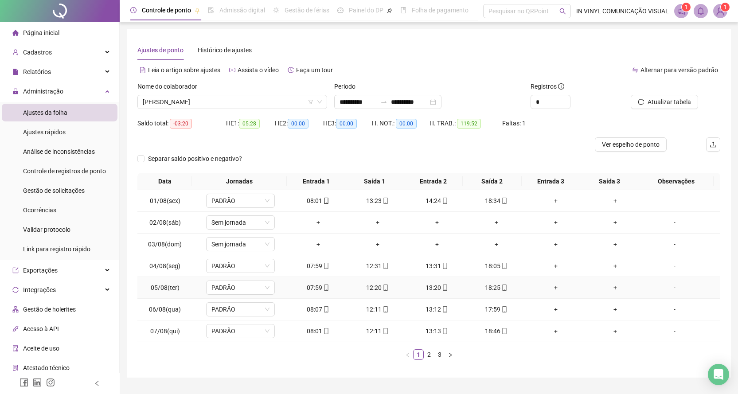
scroll to position [22, 0]
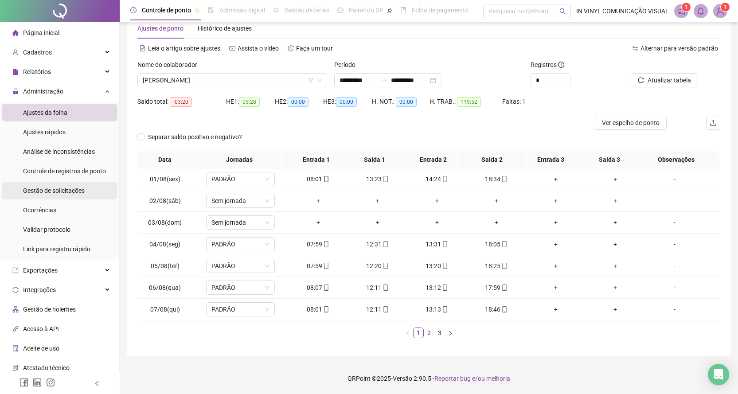
click at [60, 189] on span "Gestão de solicitações" at bounding box center [54, 190] width 62 height 7
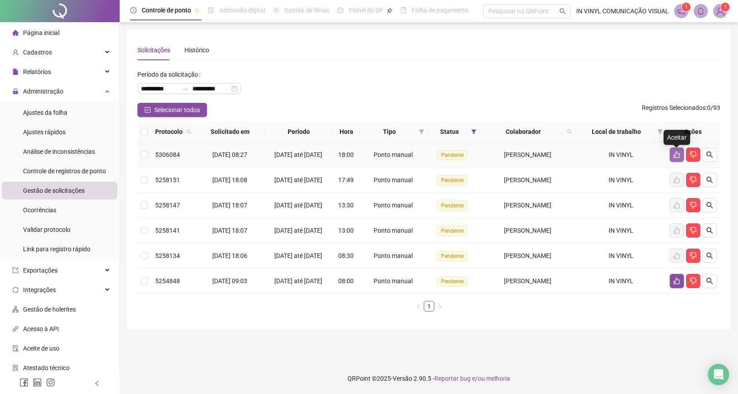
click at [679, 158] on icon "like" at bounding box center [676, 154] width 7 height 7
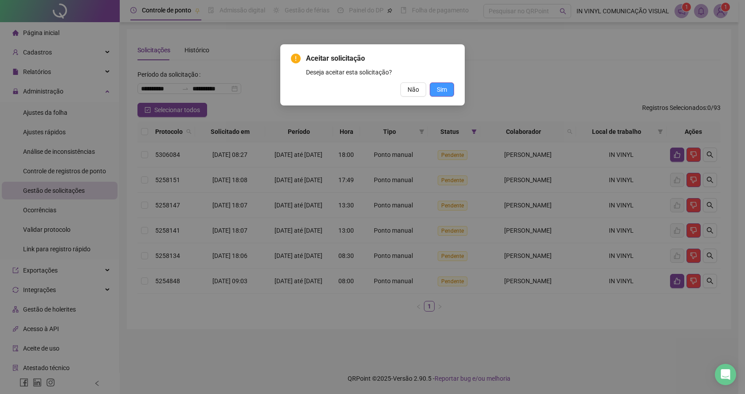
click at [439, 90] on span "Sim" at bounding box center [442, 90] width 10 height 10
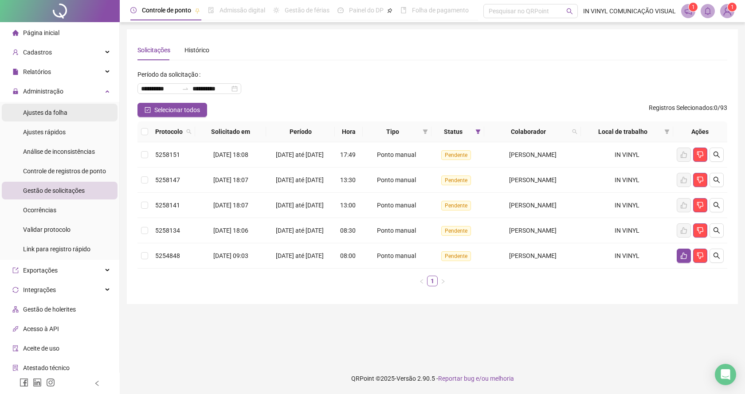
click at [45, 112] on span "Ajustes da folha" at bounding box center [45, 112] width 44 height 7
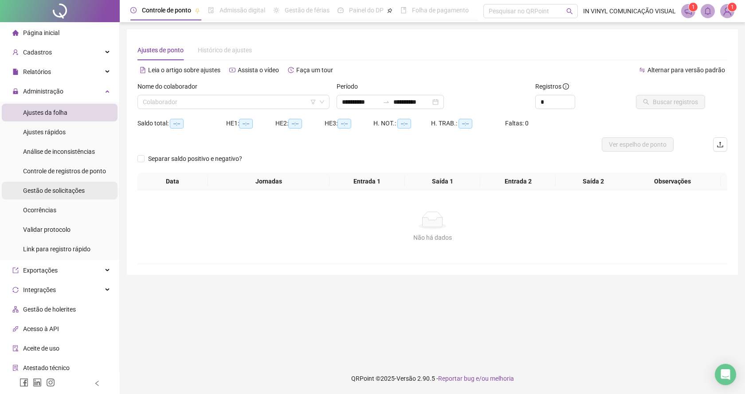
click at [39, 188] on span "Gestão de solicitações" at bounding box center [54, 190] width 62 height 7
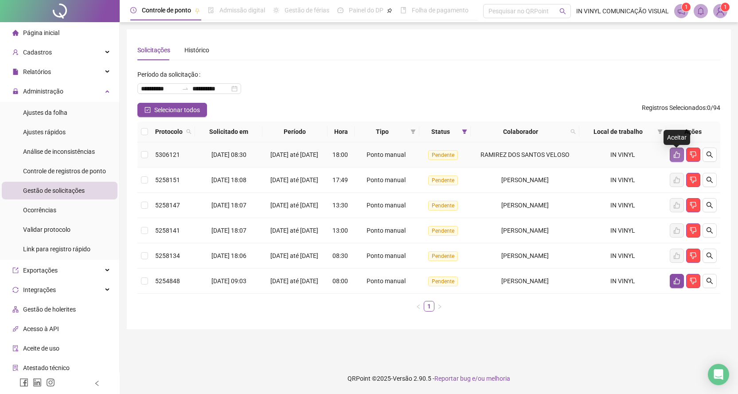
click at [675, 156] on icon "like" at bounding box center [676, 154] width 7 height 7
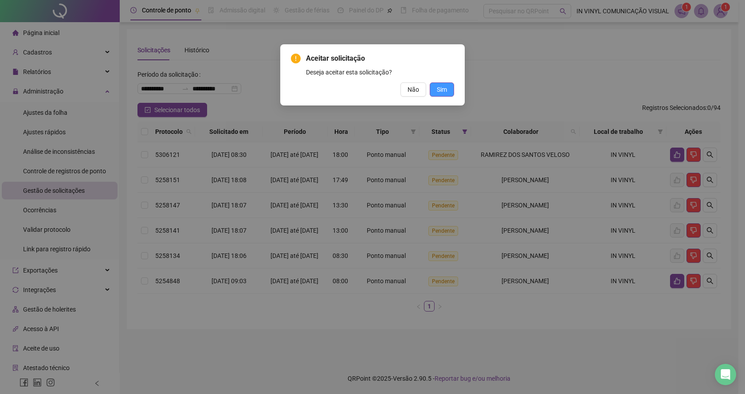
click at [439, 92] on span "Sim" at bounding box center [442, 90] width 10 height 10
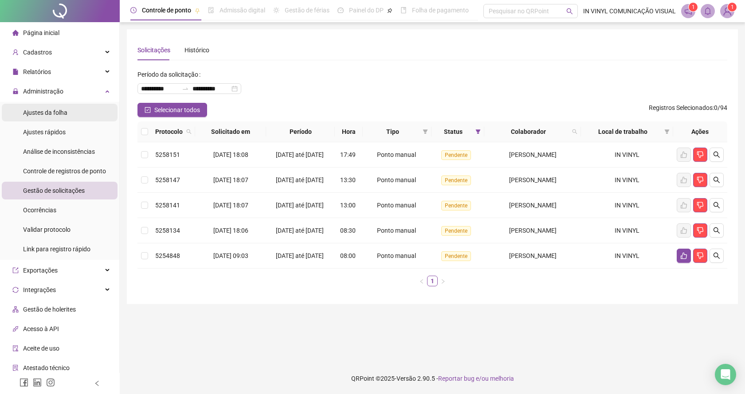
click at [44, 114] on span "Ajustes da folha" at bounding box center [45, 112] width 44 height 7
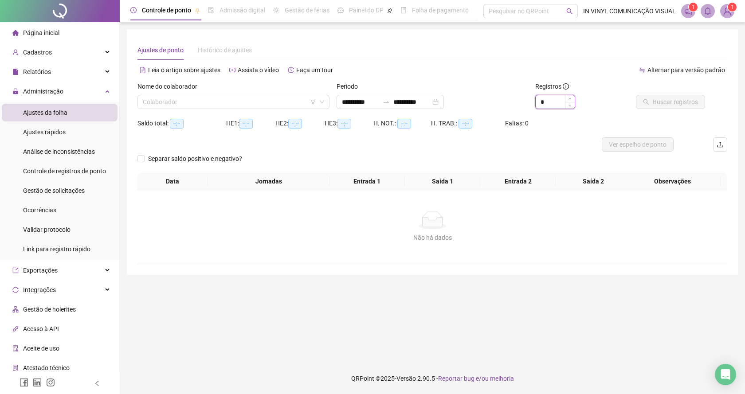
click at [553, 102] on input "*" at bounding box center [555, 101] width 39 height 13
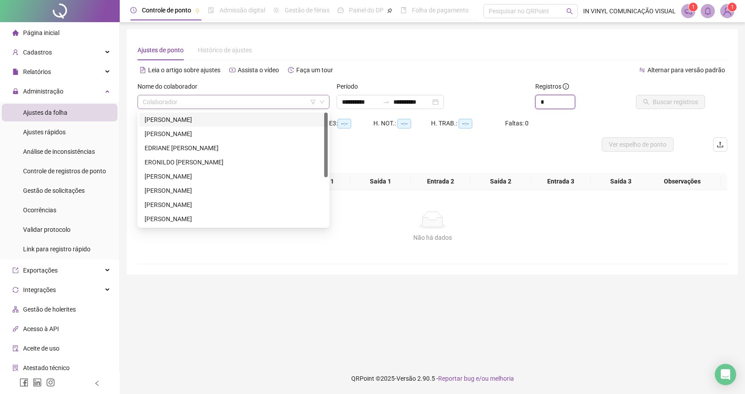
click at [324, 96] on div "Colaborador" at bounding box center [233, 102] width 192 height 14
type input "*"
click at [191, 134] on div "[PERSON_NAME]" at bounding box center [234, 134] width 178 height 10
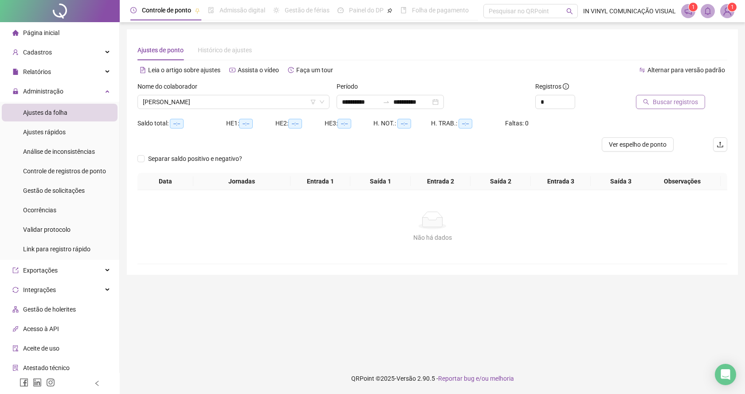
click at [663, 102] on span "Buscar registros" at bounding box center [675, 102] width 45 height 10
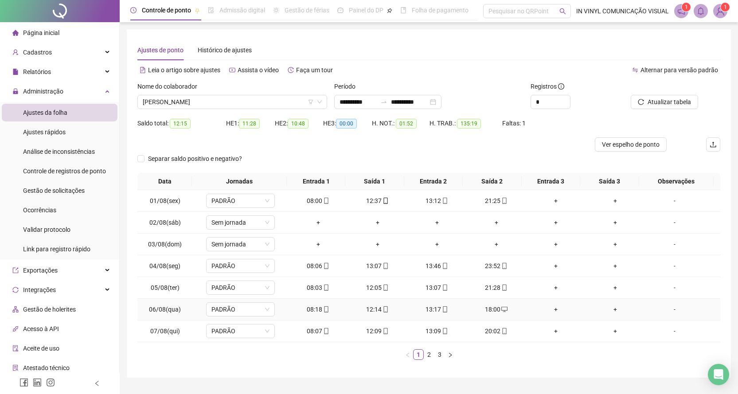
scroll to position [22, 0]
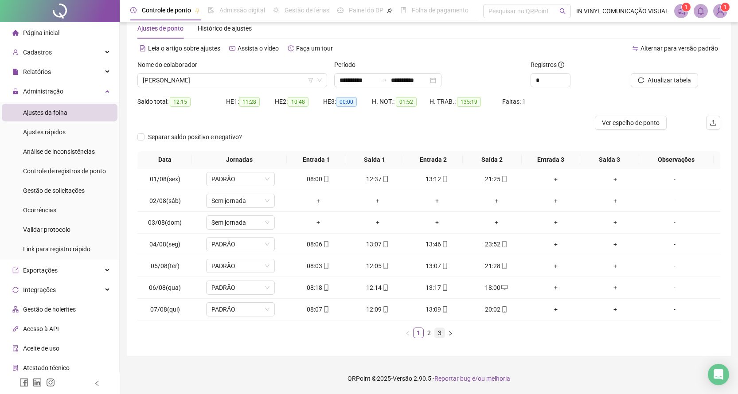
click at [438, 333] on link "3" at bounding box center [440, 333] width 10 height 10
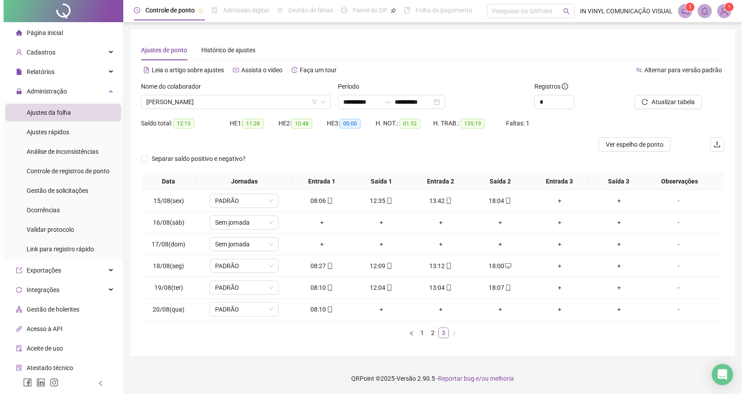
scroll to position [0, 0]
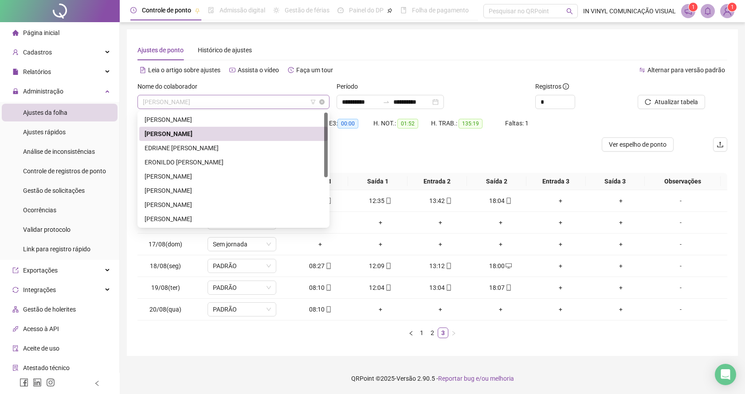
click at [325, 99] on div "[PERSON_NAME]" at bounding box center [233, 102] width 192 height 14
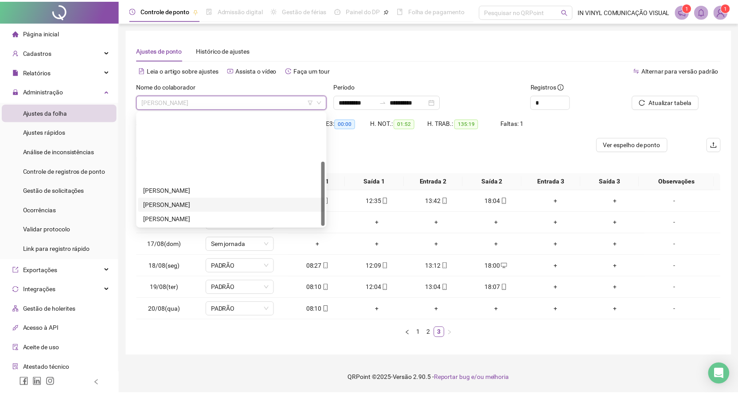
scroll to position [85, 0]
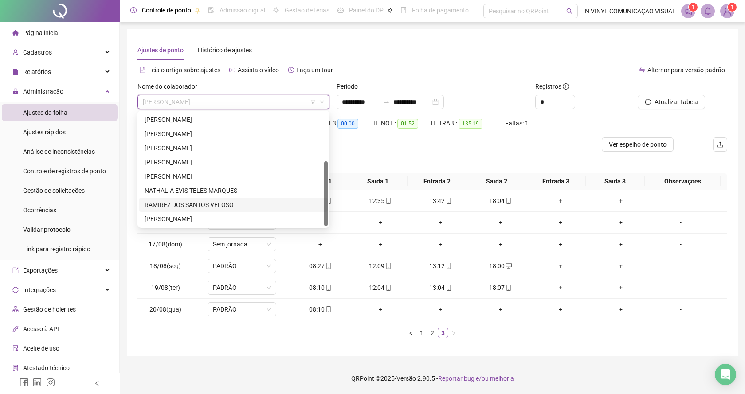
click at [190, 206] on div "RAMIREZ DOS SANTOS VELOSO" at bounding box center [234, 205] width 178 height 10
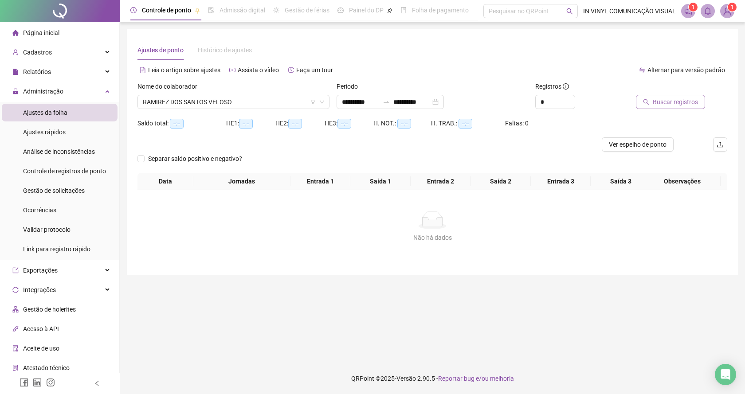
click at [664, 100] on span "Buscar registros" at bounding box center [675, 102] width 45 height 10
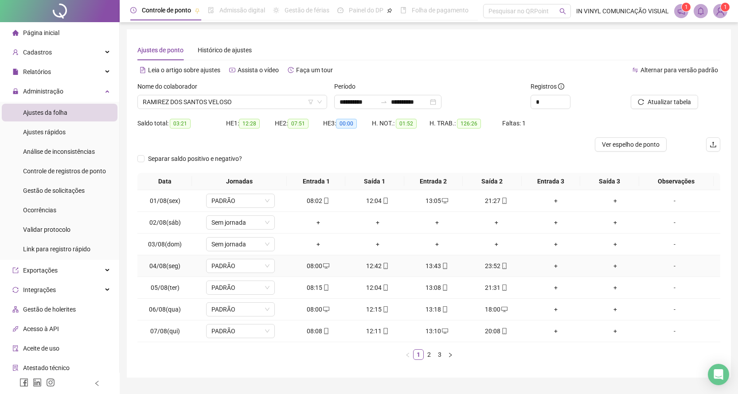
scroll to position [22, 0]
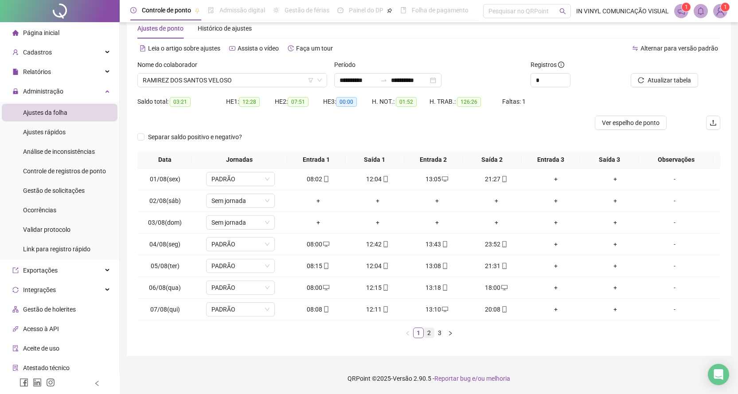
click at [429, 333] on link "2" at bounding box center [429, 333] width 10 height 10
click at [439, 335] on link "3" at bounding box center [440, 333] width 10 height 10
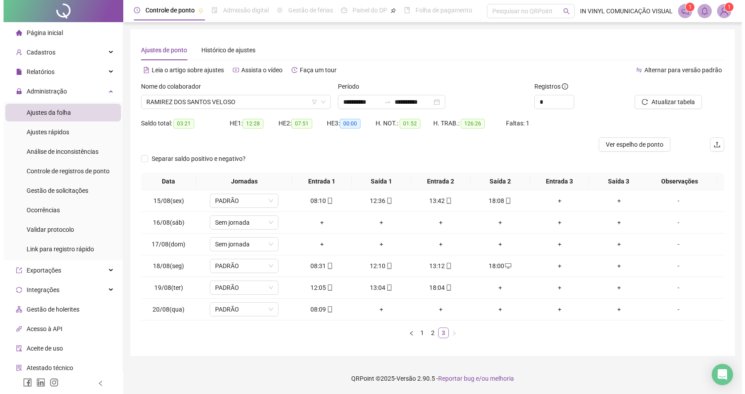
scroll to position [0, 0]
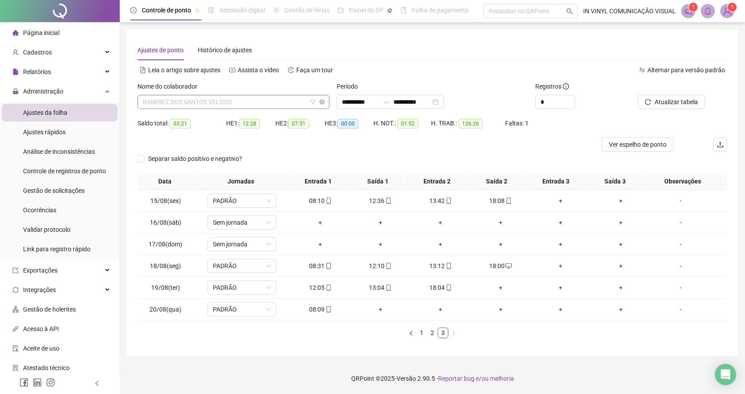
click at [324, 98] on span "RAMIREZ DOS SANTOS VELOSO" at bounding box center [233, 101] width 181 height 13
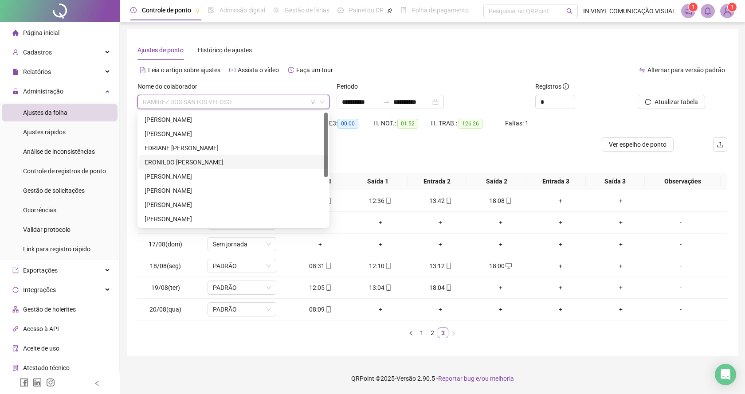
click at [164, 166] on div "ERONILDO [PERSON_NAME]" at bounding box center [234, 162] width 178 height 10
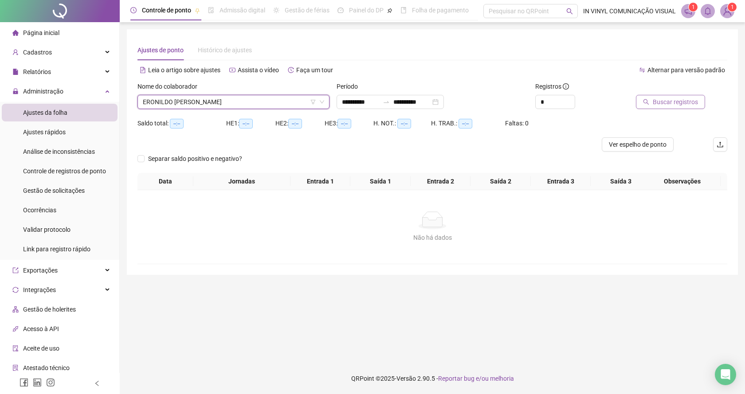
click at [687, 100] on span "Buscar registros" at bounding box center [675, 102] width 45 height 10
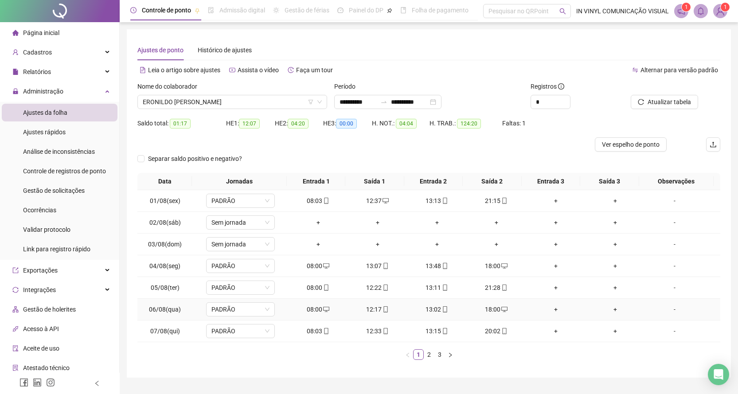
scroll to position [22, 0]
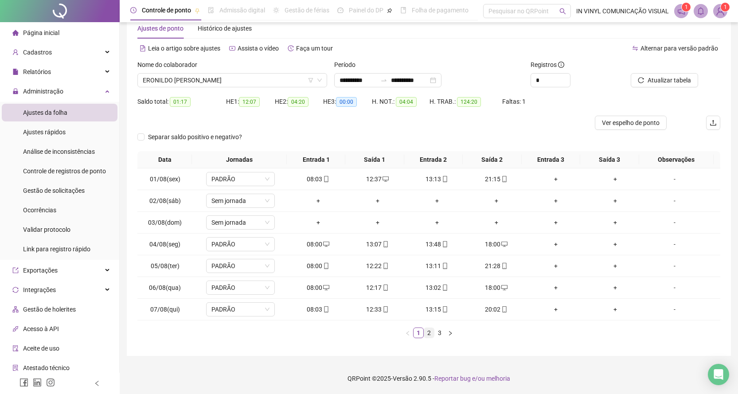
click at [428, 332] on link "2" at bounding box center [429, 333] width 10 height 10
click at [323, 310] on icon "mobile" at bounding box center [326, 309] width 6 height 6
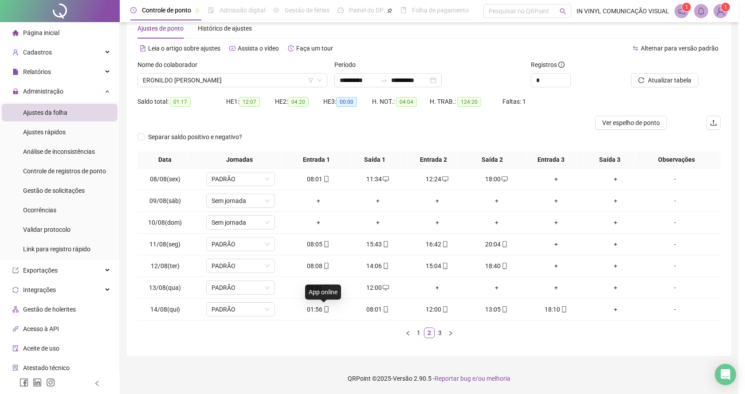
type input "**********"
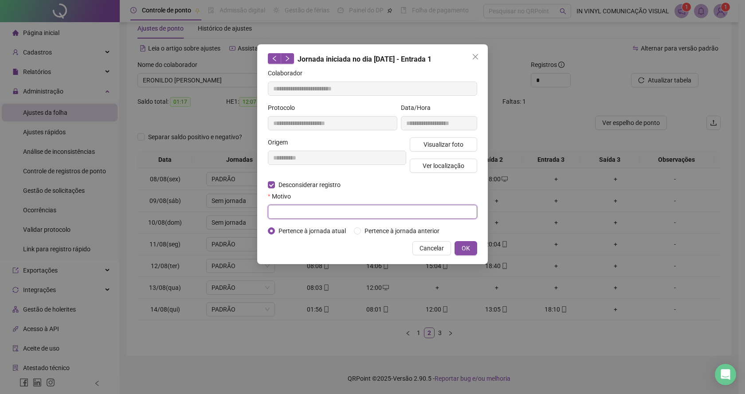
click at [299, 215] on input "text" at bounding box center [372, 212] width 209 height 14
type input "*******"
click at [468, 245] on span "OK" at bounding box center [465, 248] width 8 height 10
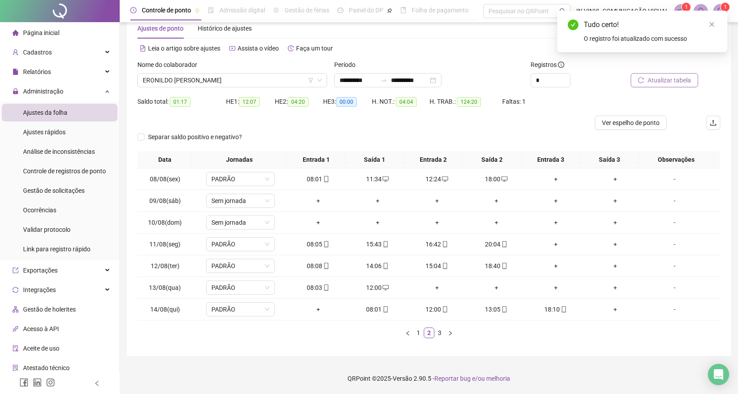
click at [667, 81] on span "Atualizar tabela" at bounding box center [669, 80] width 43 height 10
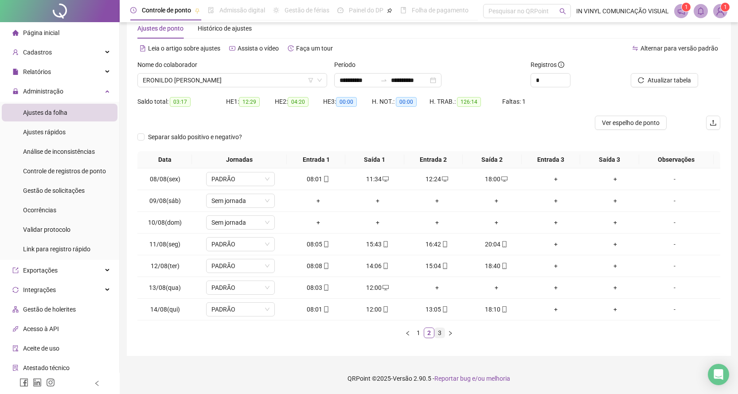
click at [441, 332] on link "3" at bounding box center [440, 333] width 10 height 10
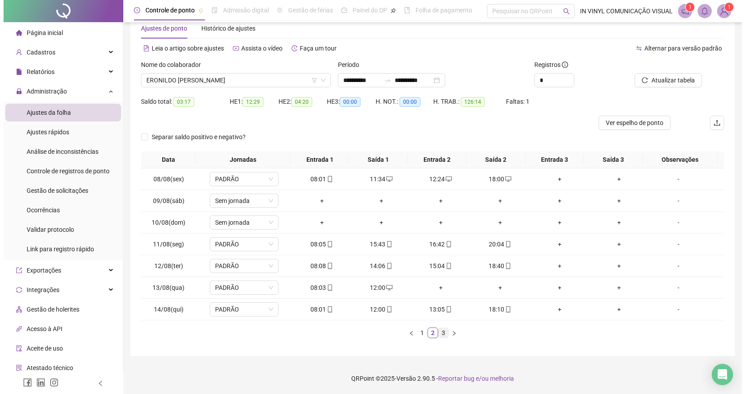
scroll to position [0, 0]
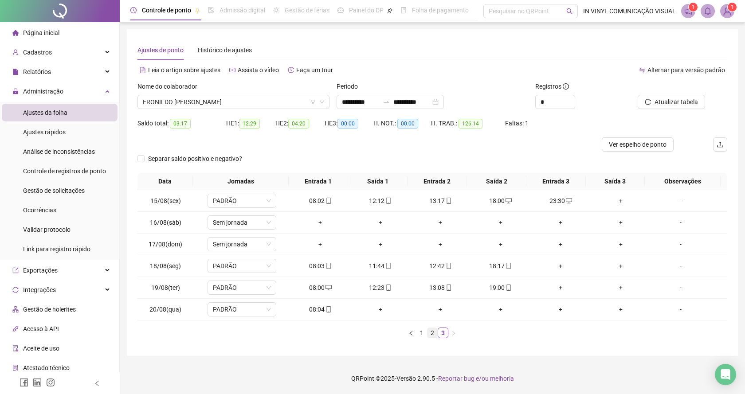
click at [431, 334] on link "2" at bounding box center [432, 333] width 10 height 10
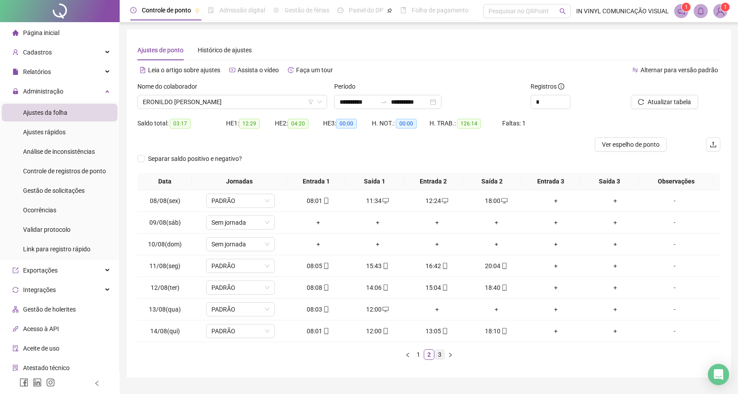
click at [442, 354] on link "3" at bounding box center [440, 355] width 10 height 10
